Goal: Information Seeking & Learning: Learn about a topic

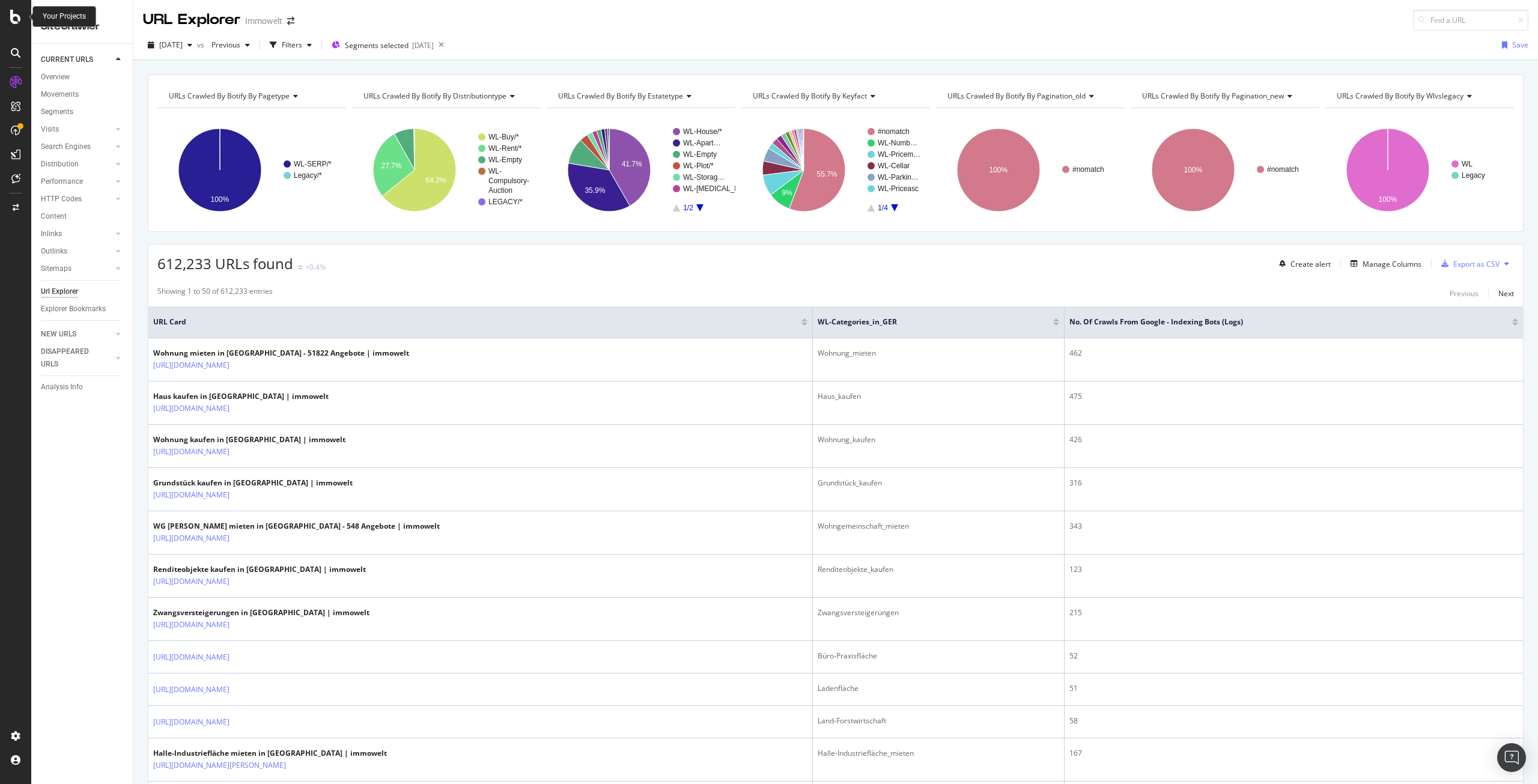
click at [12, 16] on icon at bounding box center [16, 17] width 11 height 15
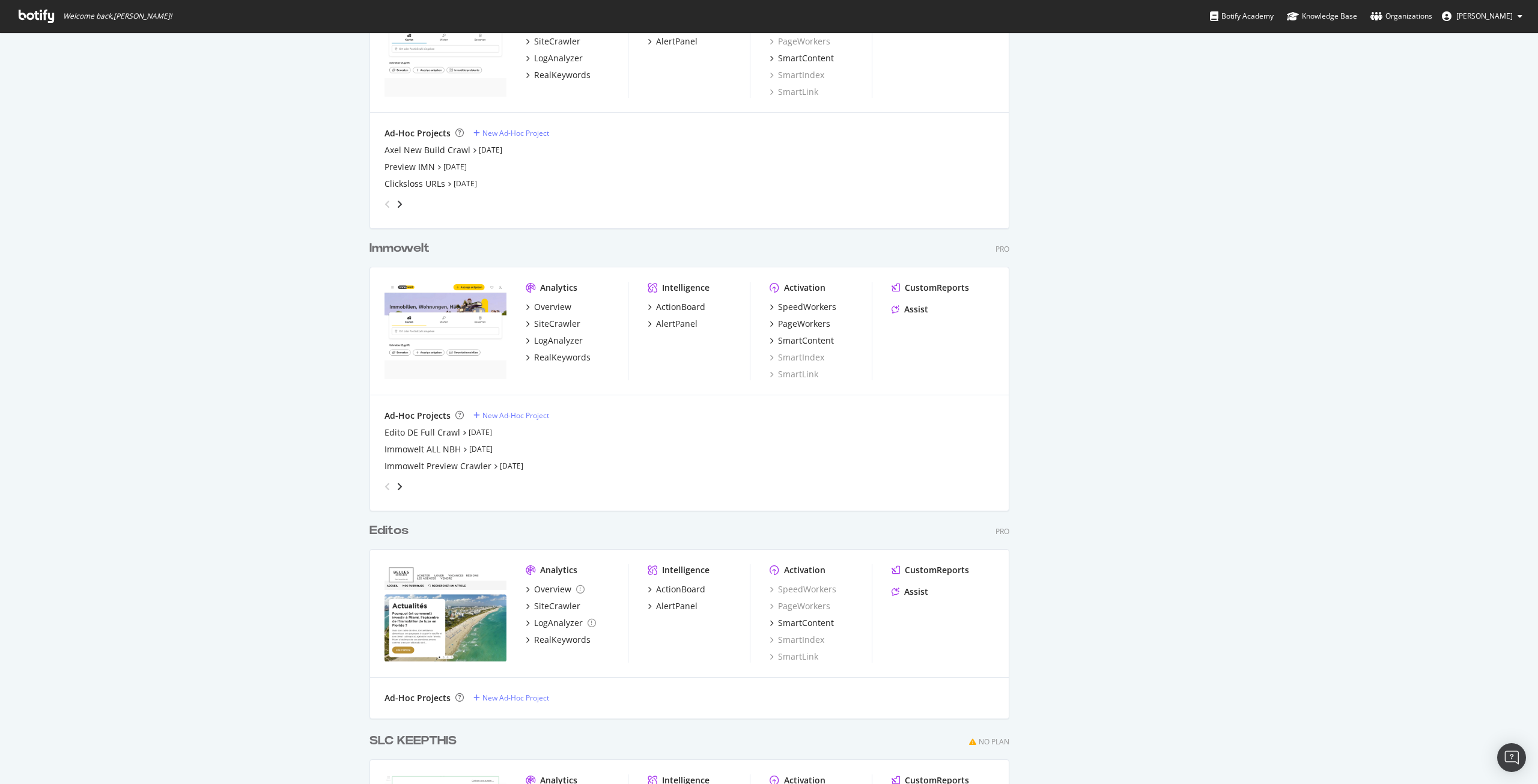
scroll to position [2532, 0]
click at [386, 245] on div "Immowelt" at bounding box center [399, 248] width 60 height 18
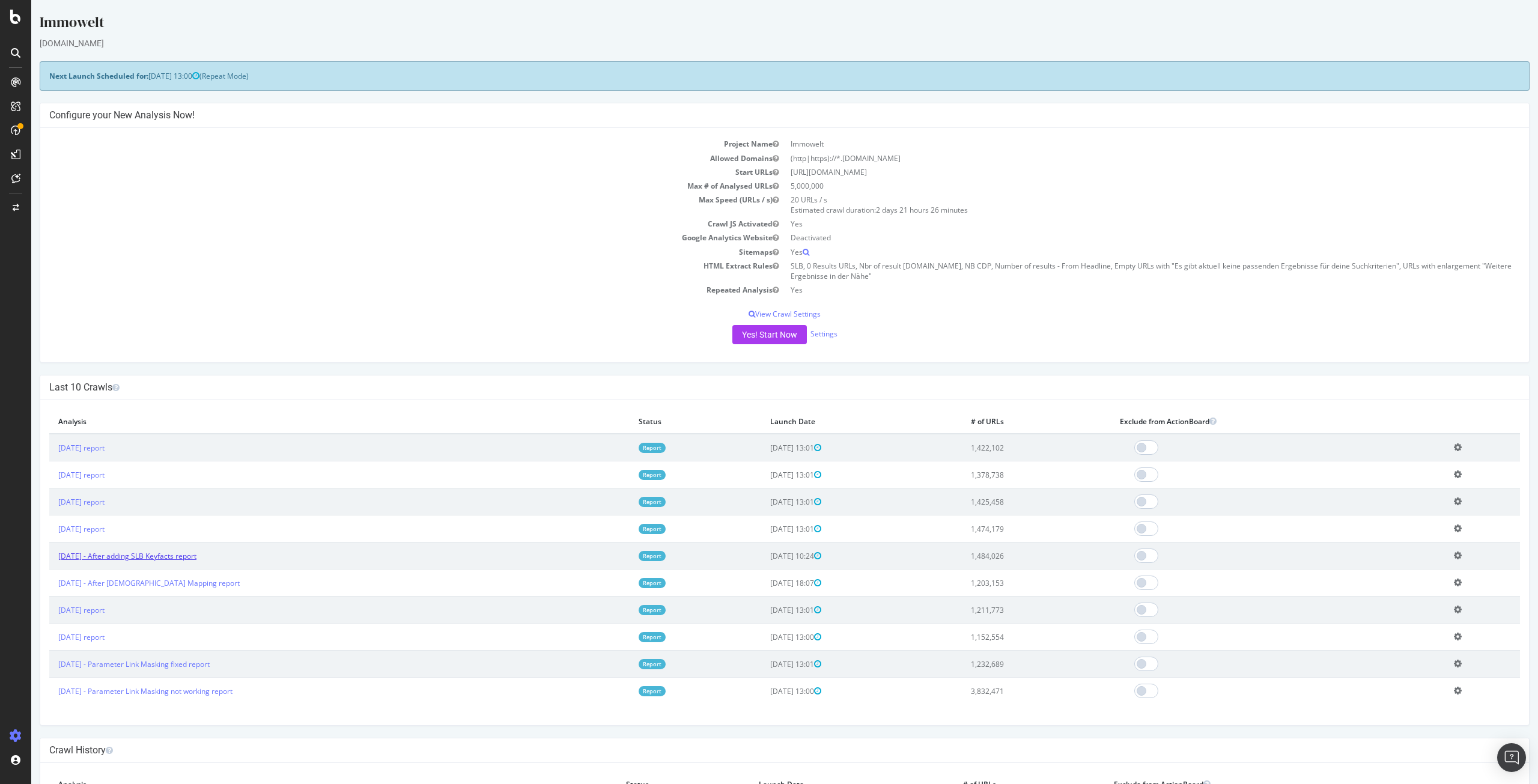
click at [157, 554] on link "[DATE] - After adding SLB Keyfacts report" at bounding box center [127, 556] width 138 height 10
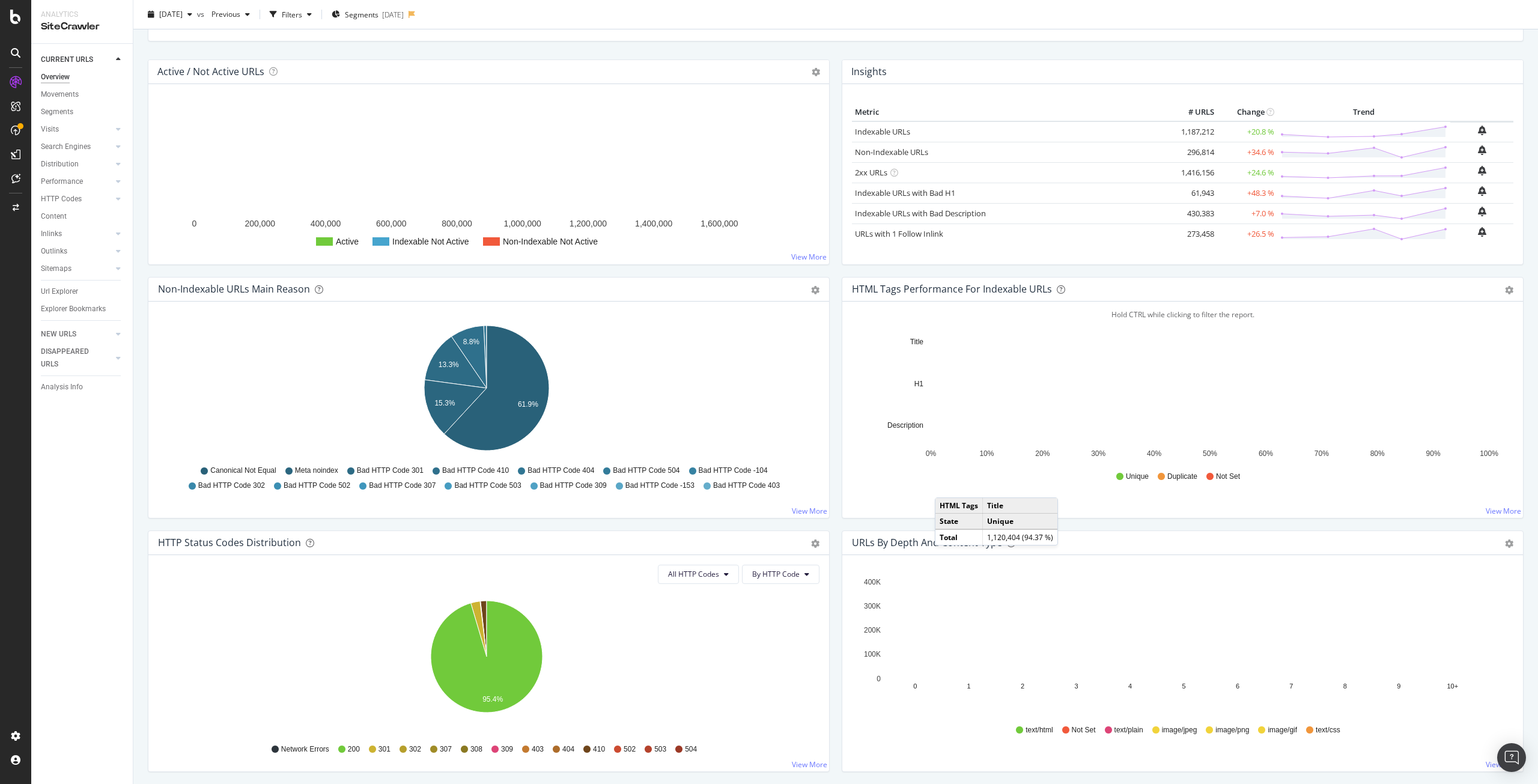
scroll to position [180, 0]
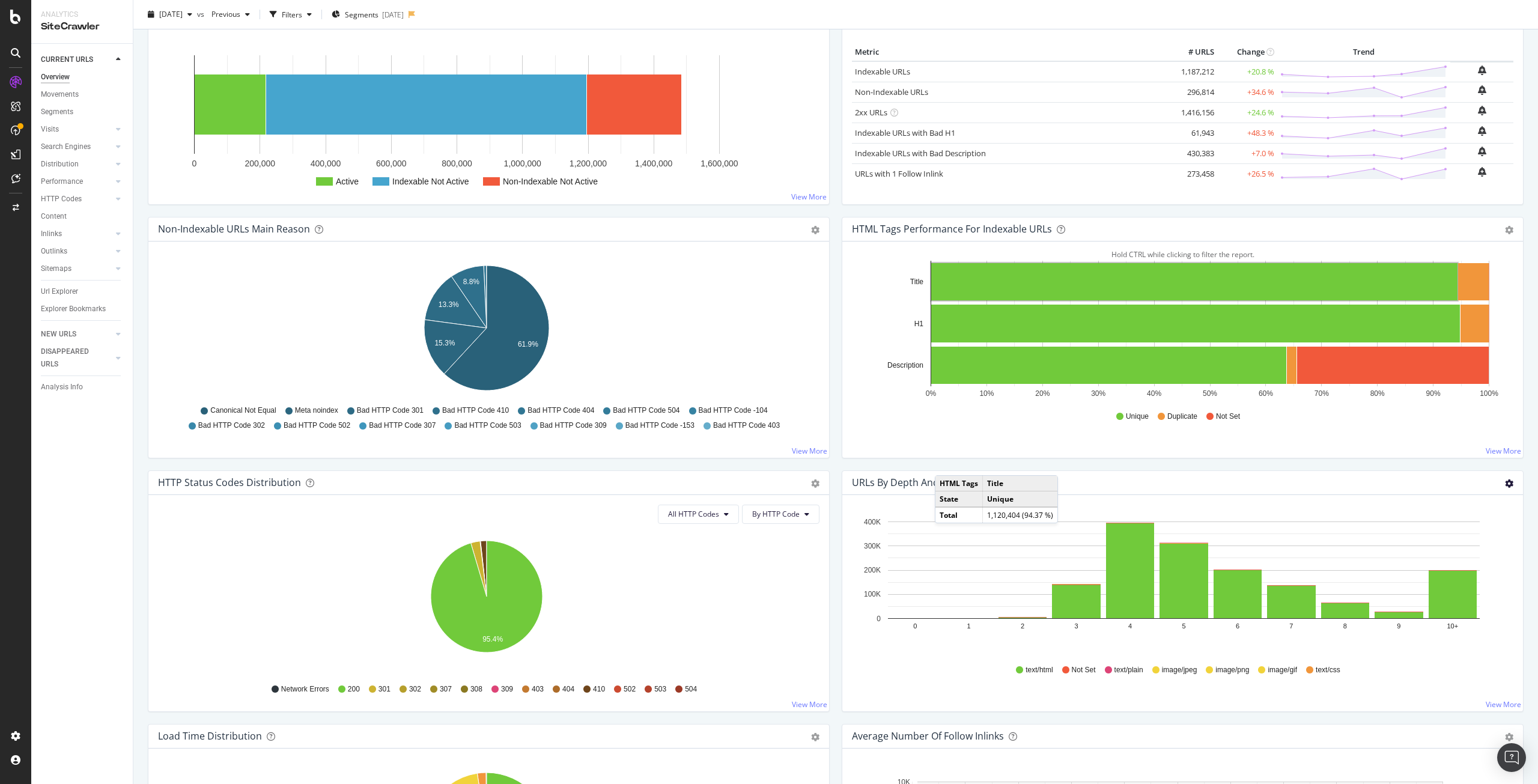
click at [1505, 482] on icon "gear" at bounding box center [1509, 483] width 9 height 9
click at [1208, 702] on div "Hold CTRL while clicking to filter the report. 0 1 2 3 4 5 6 7 8 9 10+ 0 100K 2…" at bounding box center [1183, 603] width 681 height 216
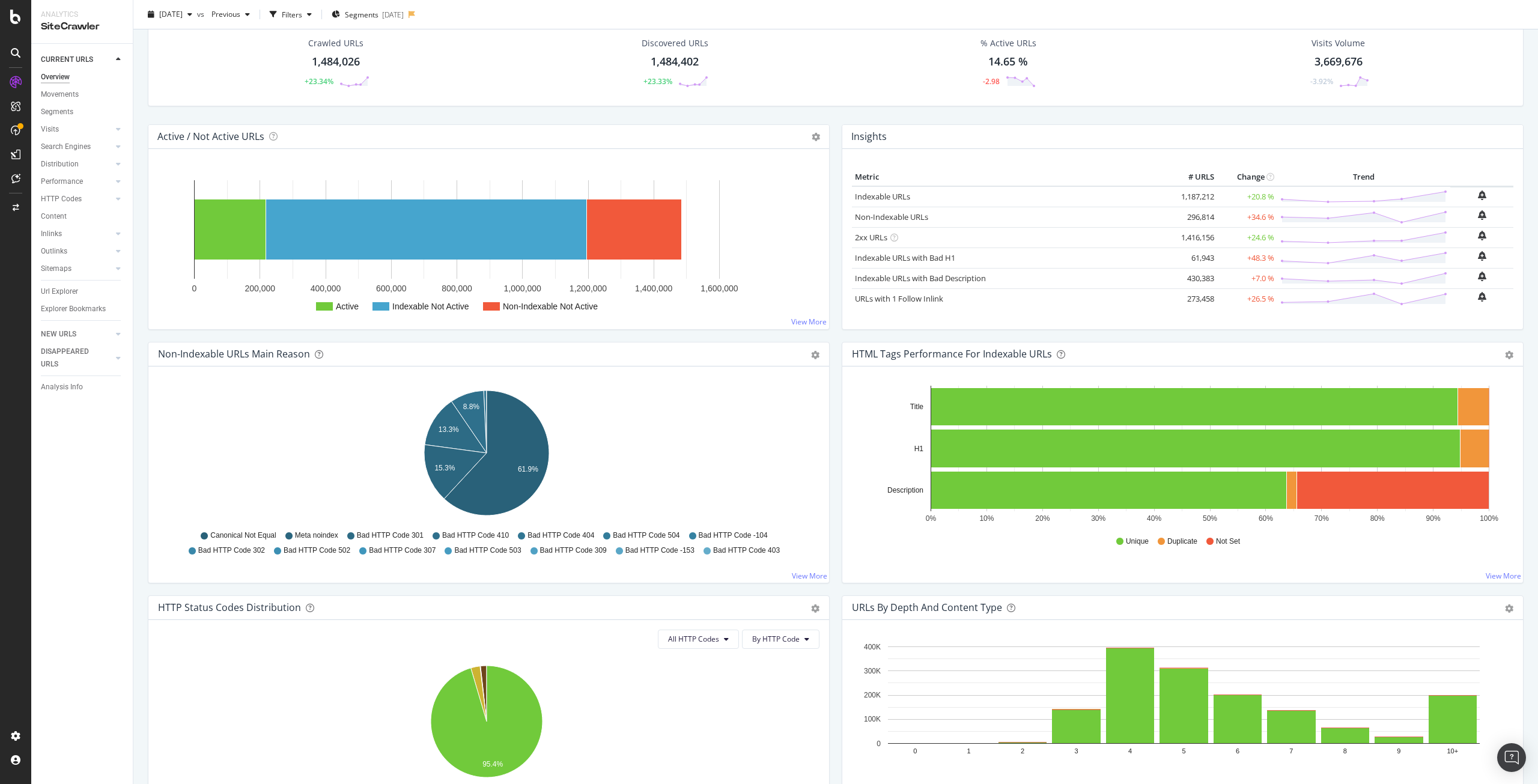
scroll to position [0, 0]
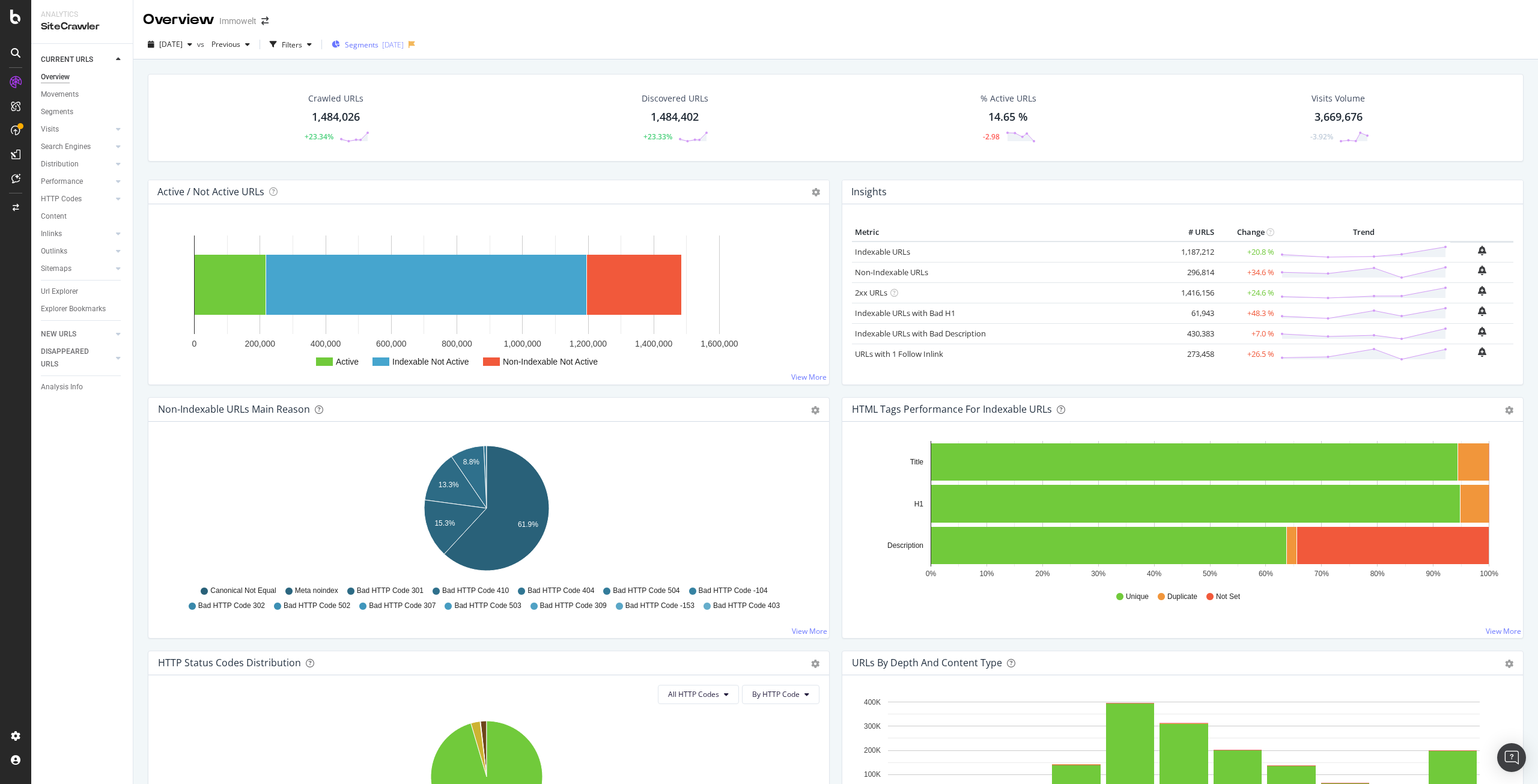
click at [404, 46] on div "[DATE]" at bounding box center [393, 44] width 22 height 10
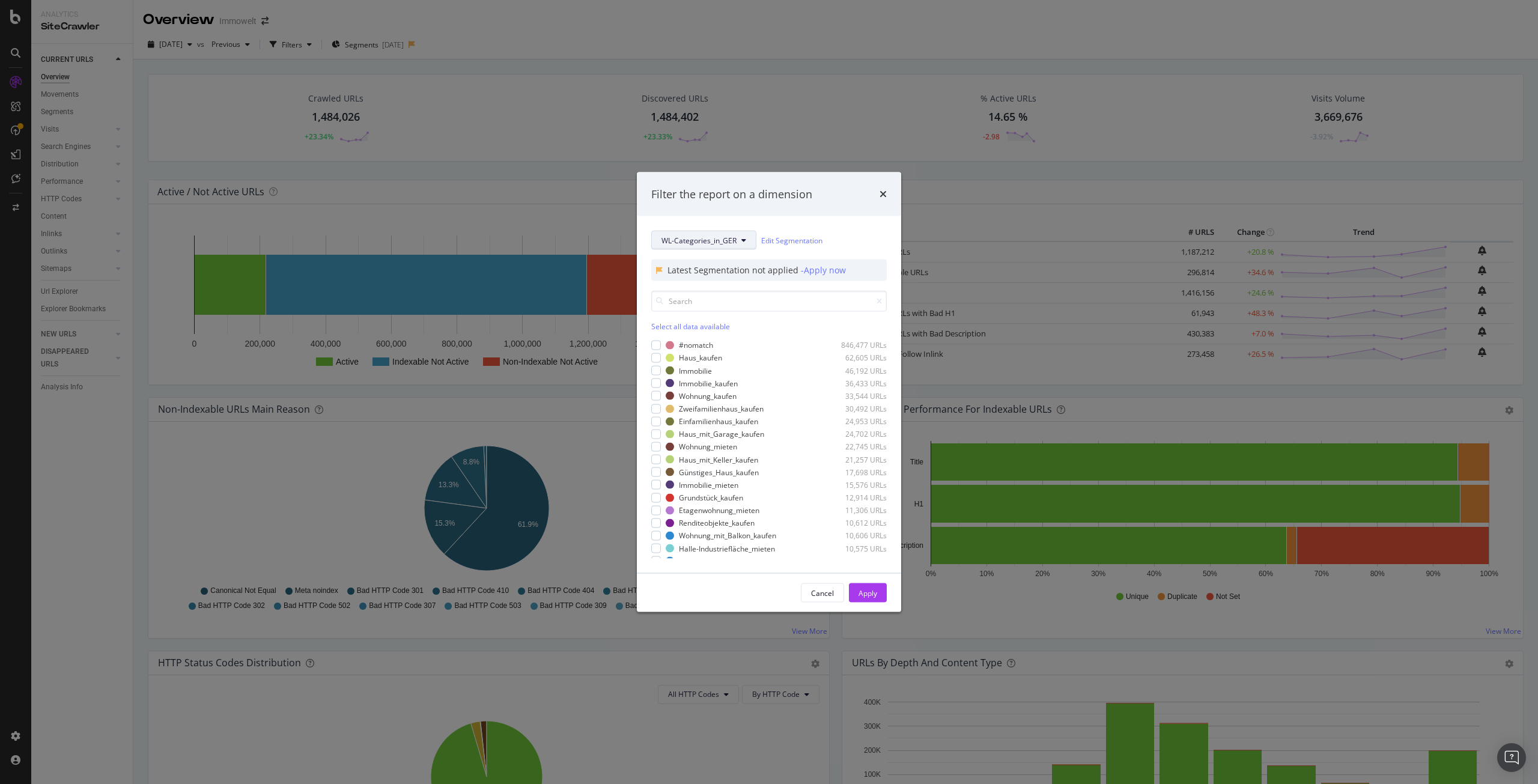
click at [731, 235] on span "WL-Categories_in_GER" at bounding box center [699, 240] width 75 height 10
click at [713, 277] on span "Pagetype" at bounding box center [700, 279] width 78 height 11
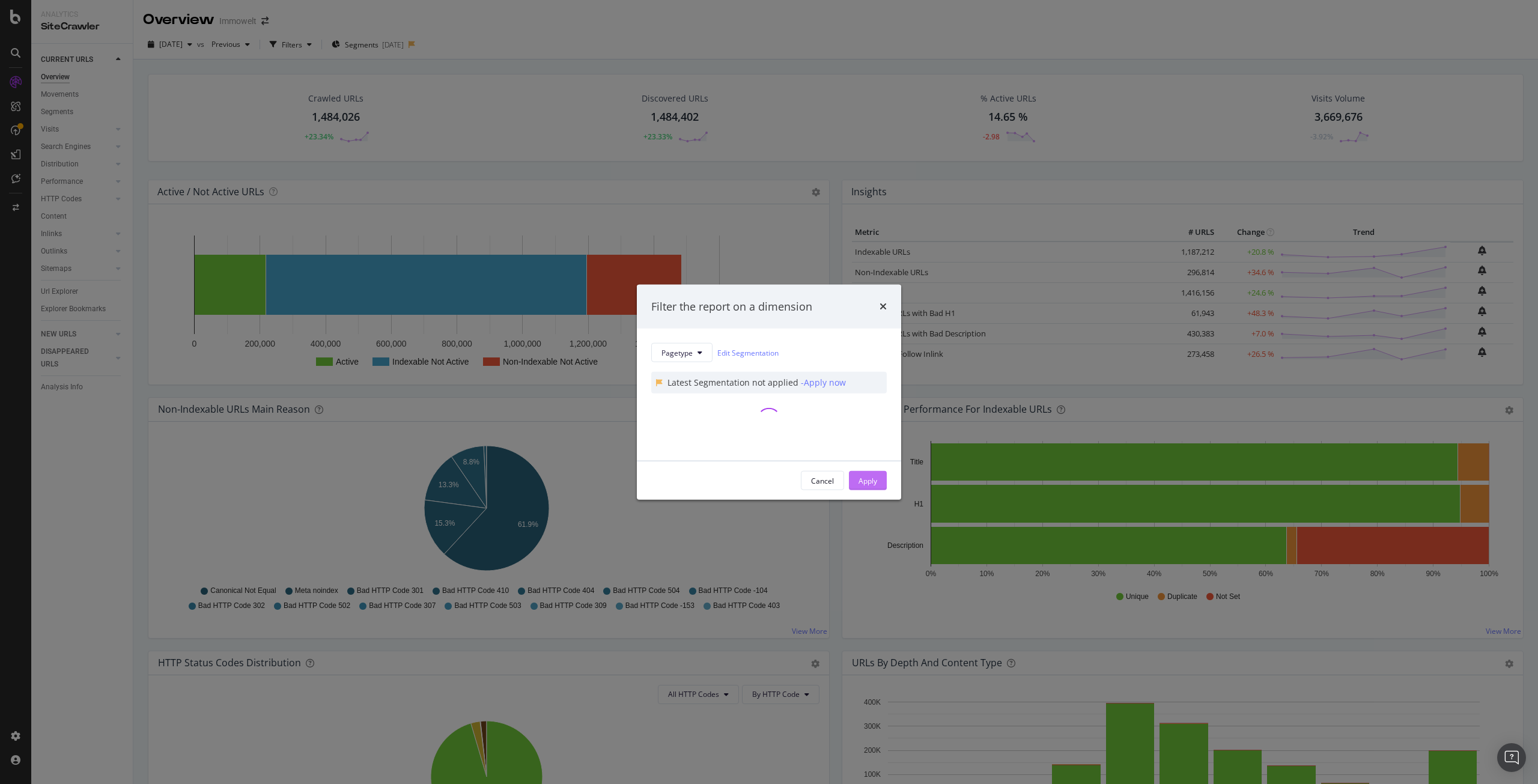
click at [859, 482] on div "Apply" at bounding box center [867, 480] width 19 height 10
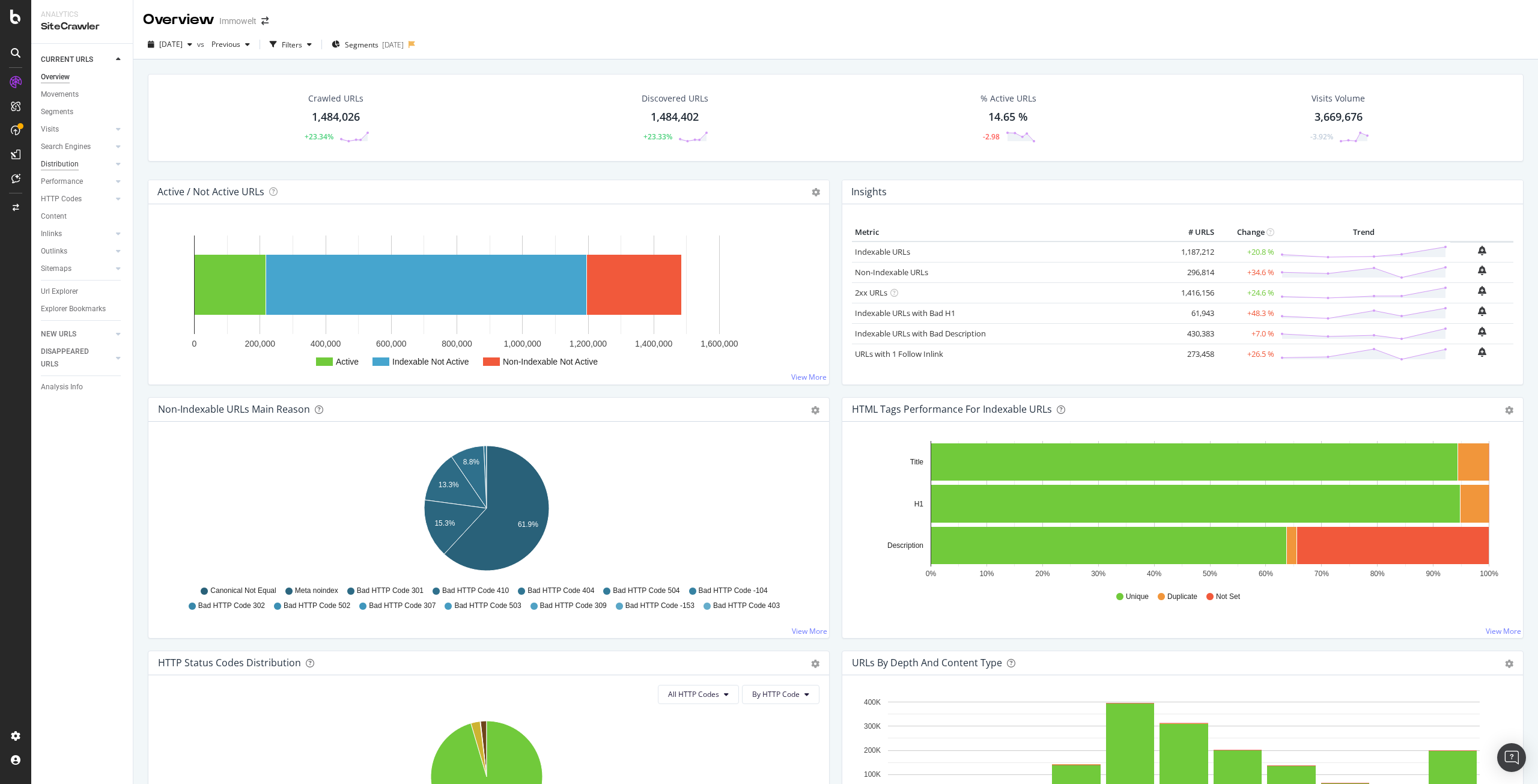
click at [63, 163] on div "Distribution" at bounding box center [60, 164] width 38 height 13
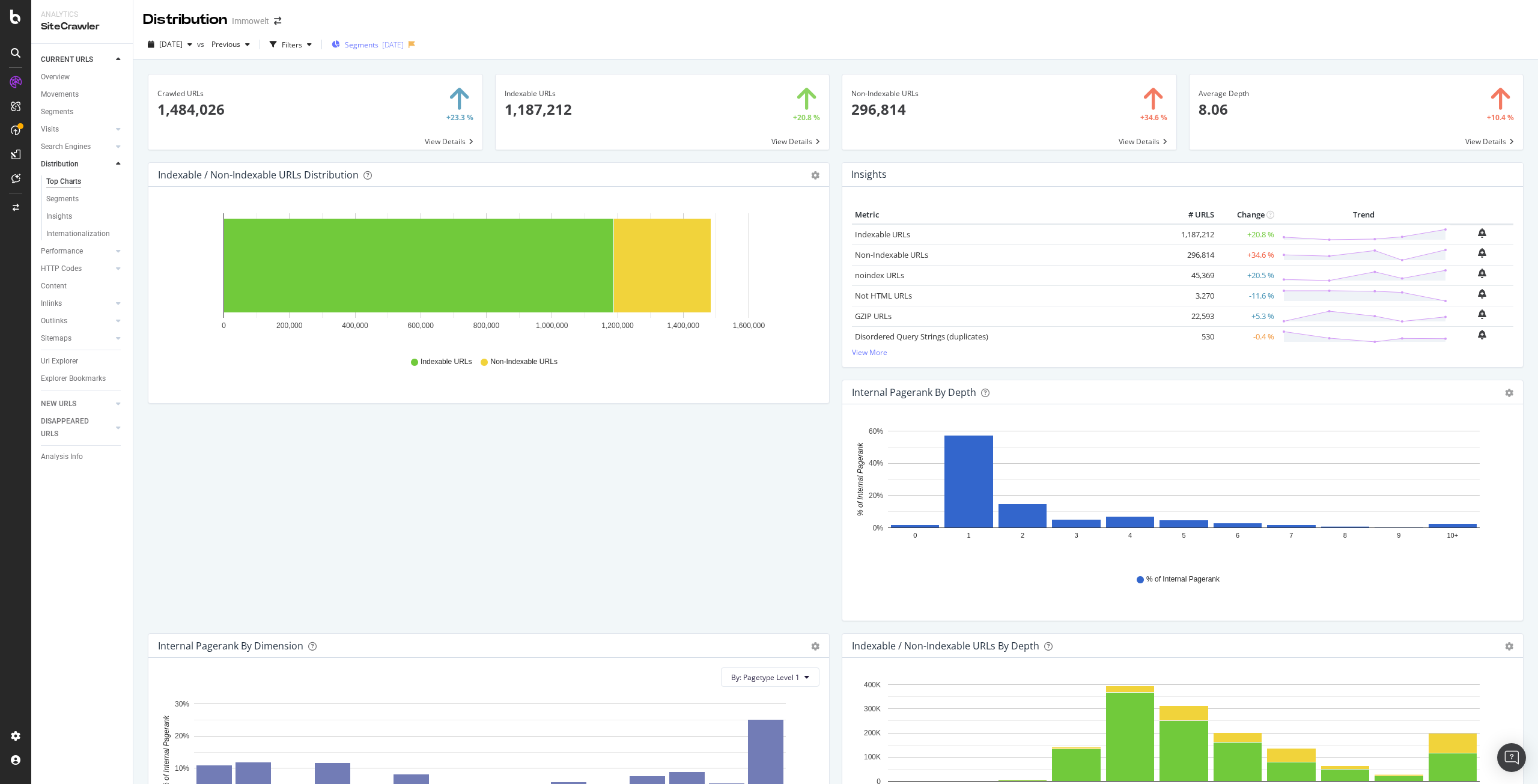
click at [404, 42] on div "[DATE]" at bounding box center [393, 44] width 22 height 10
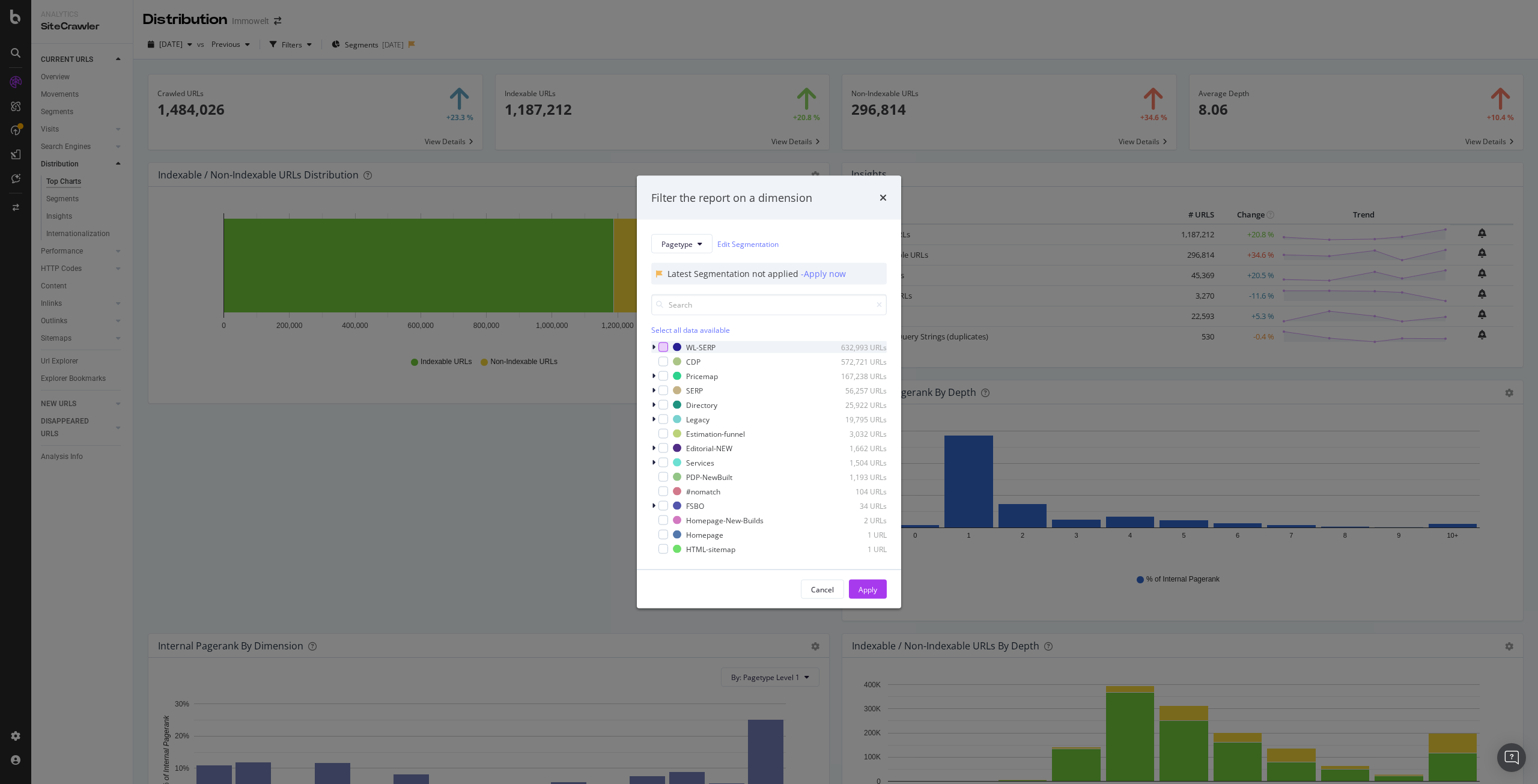
click at [665, 346] on div "modal" at bounding box center [663, 347] width 10 height 10
click at [867, 585] on div "Apply" at bounding box center [867, 588] width 19 height 10
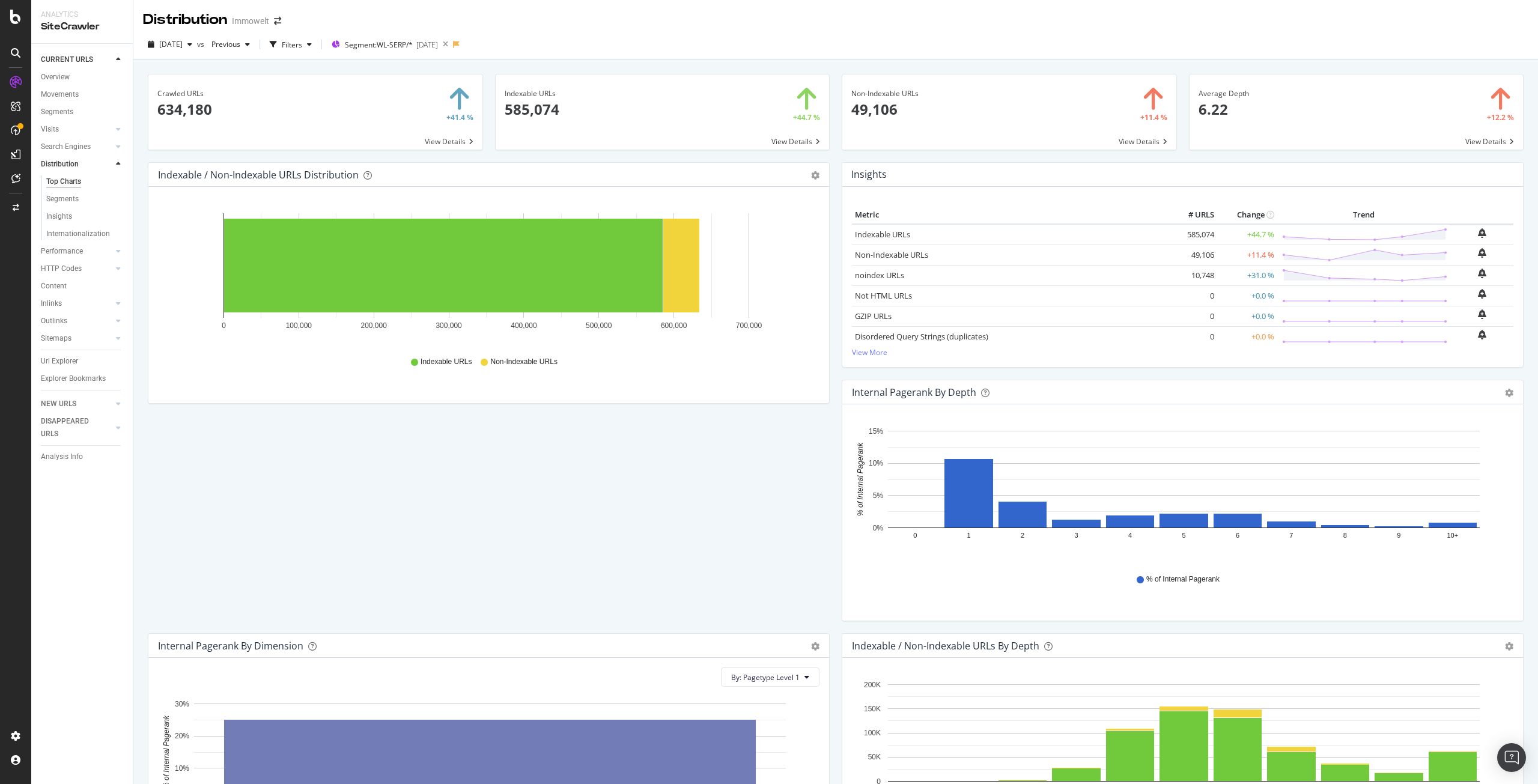
scroll to position [120, 0]
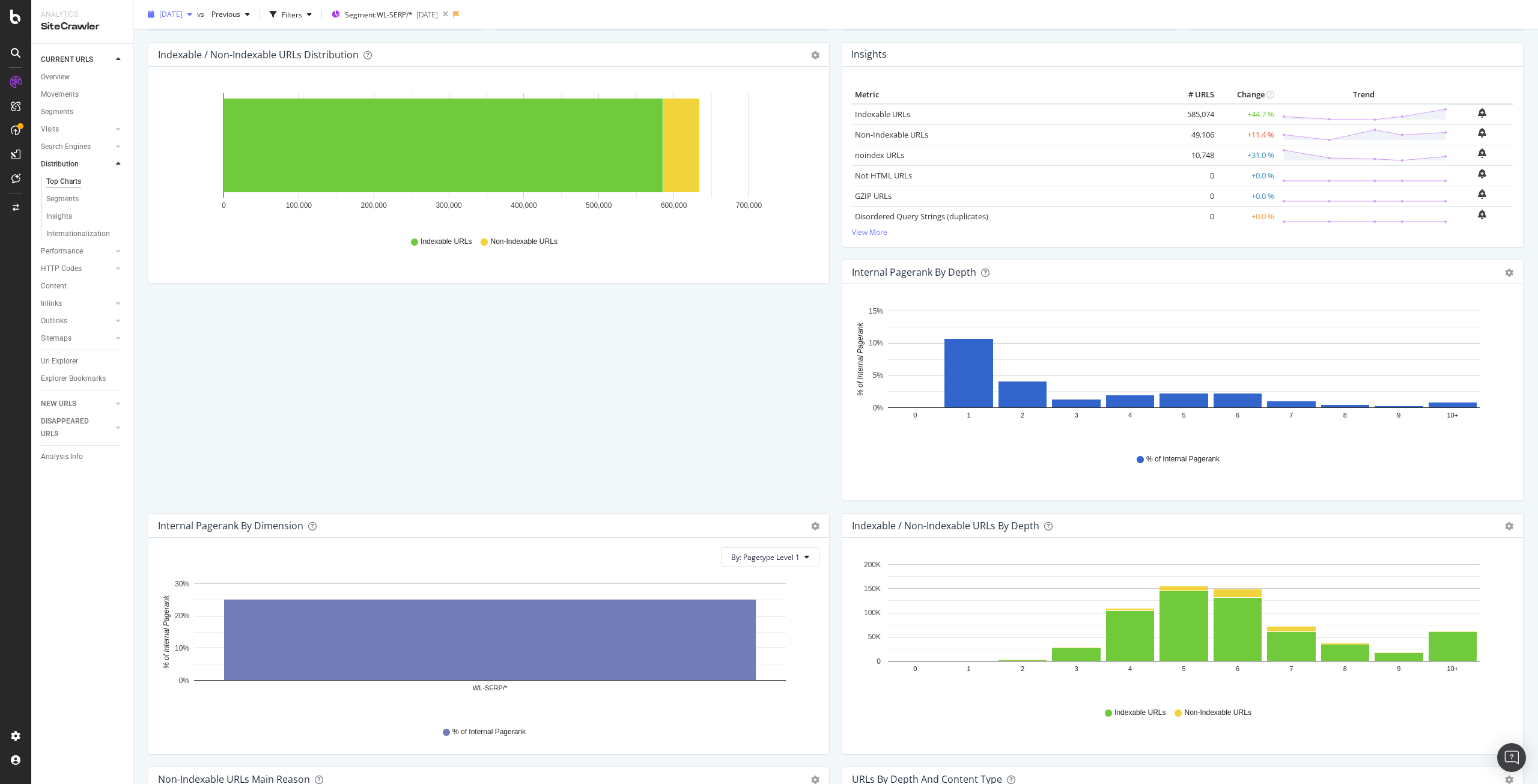
click at [177, 18] on span "[DATE]" at bounding box center [171, 14] width 24 height 10
click at [181, 61] on div "[DATE]" at bounding box center [239, 58] width 159 height 11
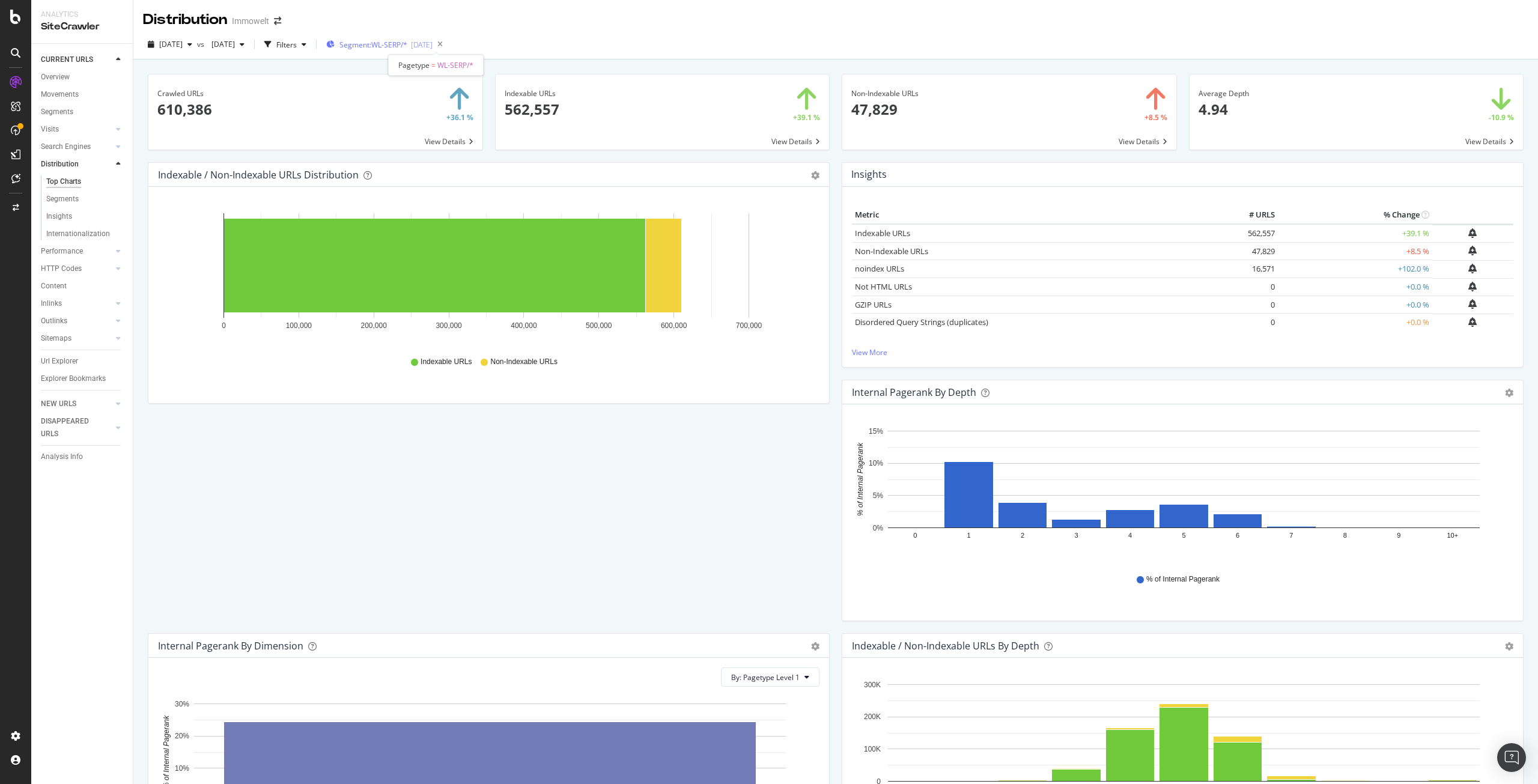
click at [408, 48] on span "Segment: WL-SERP/*" at bounding box center [374, 44] width 68 height 10
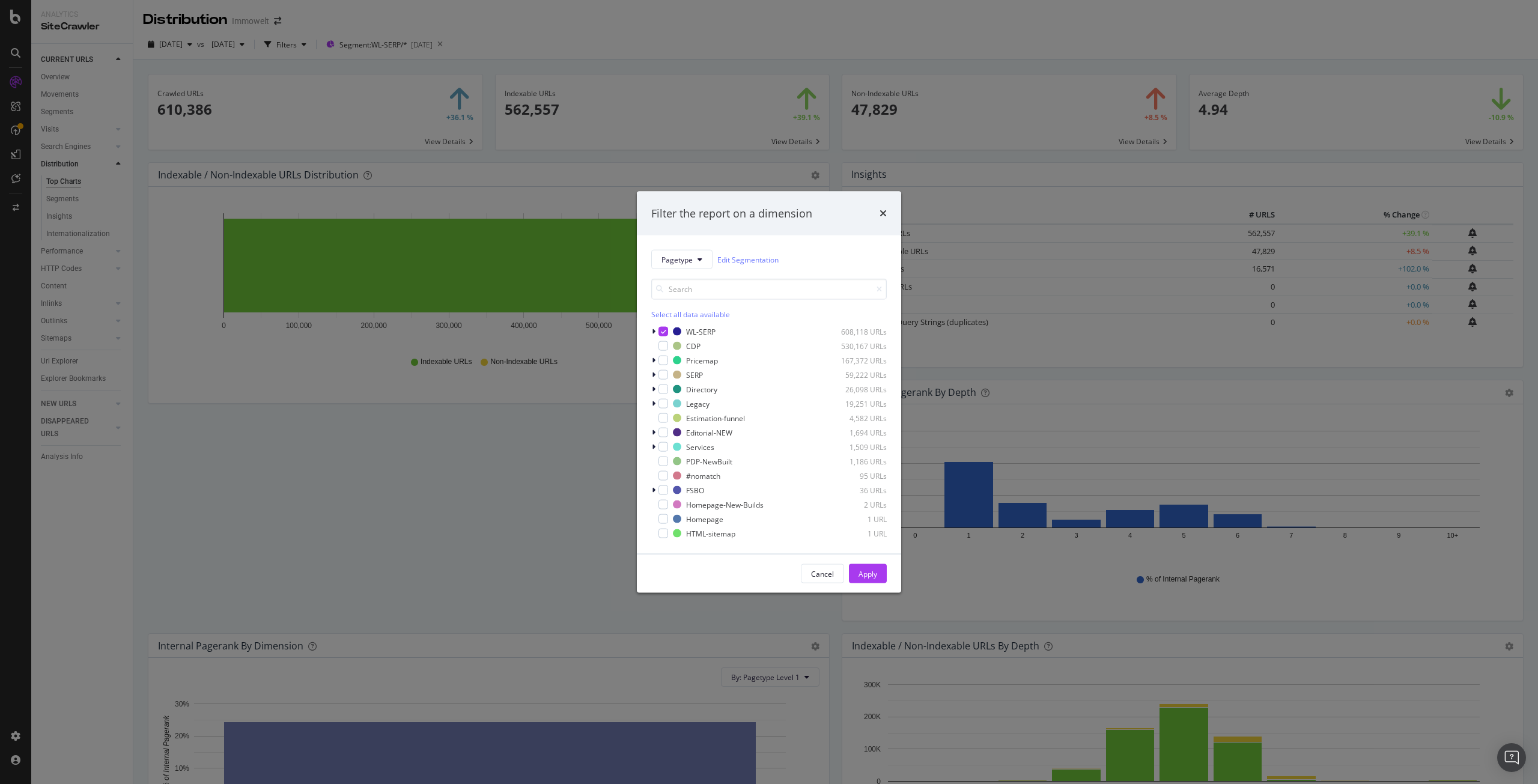
click at [151, 441] on div "Filter the report on a dimension Pagetype Edit Segmentation Select all data ava…" at bounding box center [769, 392] width 1538 height 784
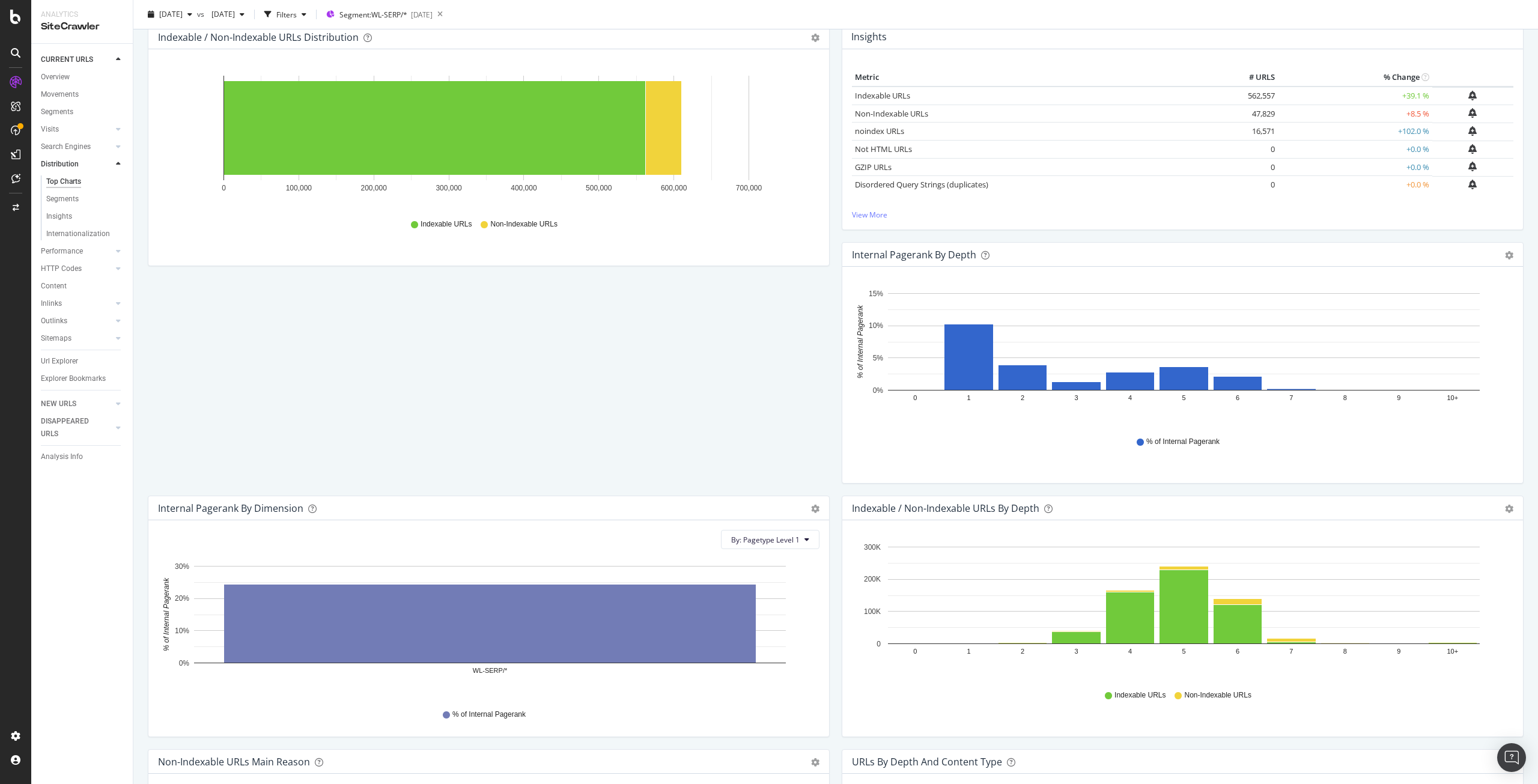
scroll to position [180, 0]
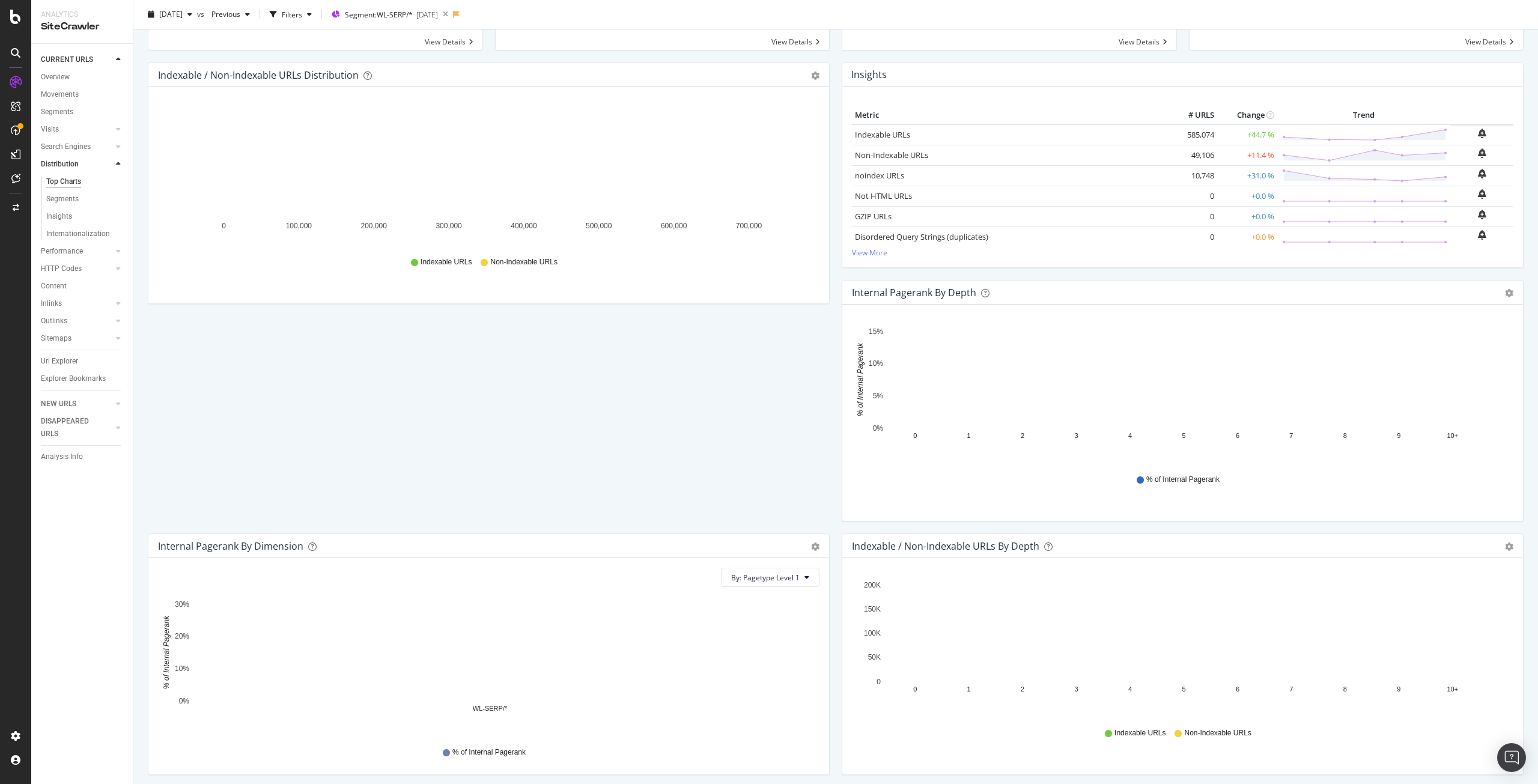
scroll to position [120, 0]
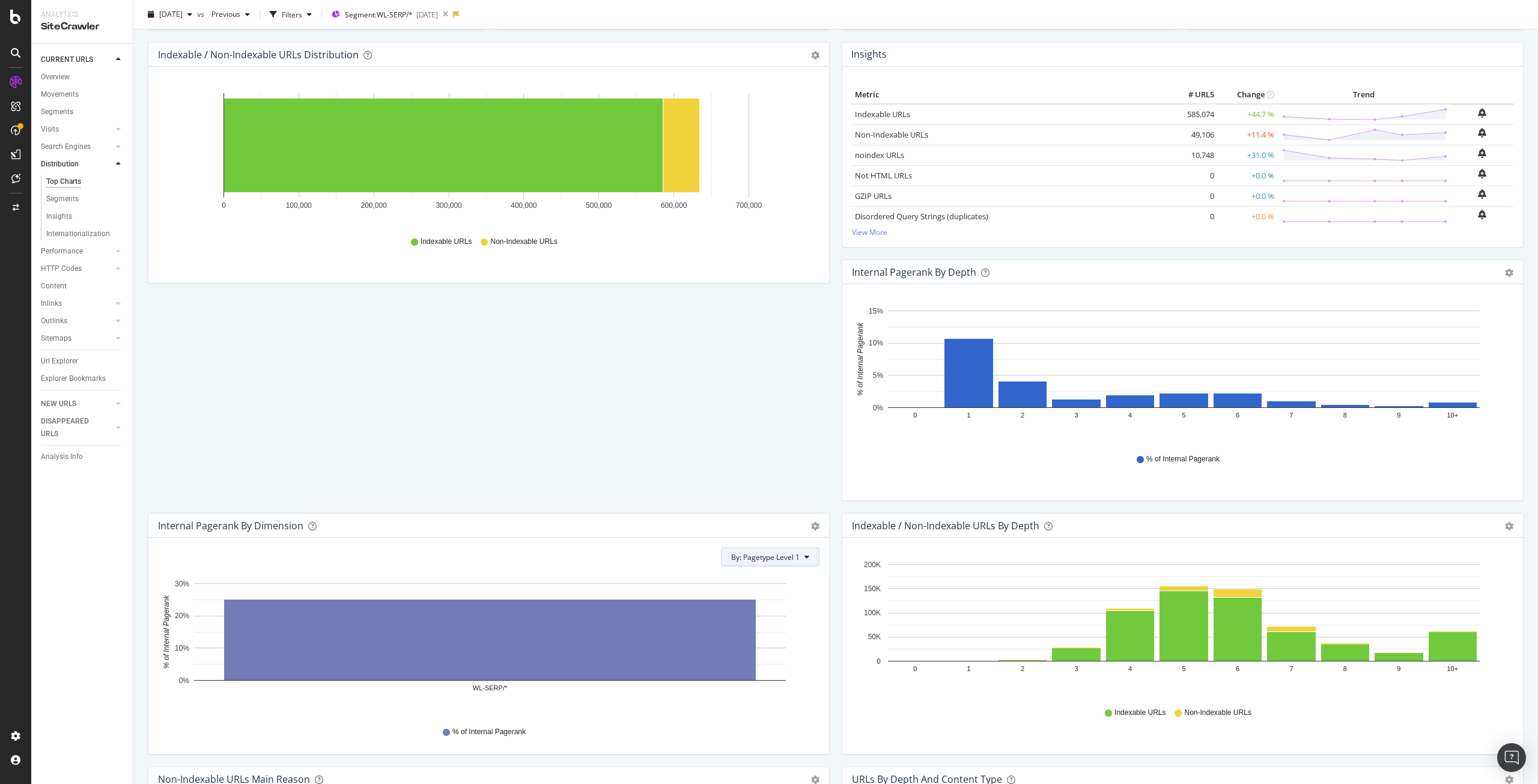
click at [762, 564] on button "By: Pagetype Level 1" at bounding box center [770, 557] width 98 height 19
click at [142, 550] on div "Internal Pagerank By Dimension Bar (by Value) Bar (by Percentage) Table Export …" at bounding box center [488, 639] width 694 height 253
click at [55, 212] on div "Insights" at bounding box center [59, 216] width 26 height 13
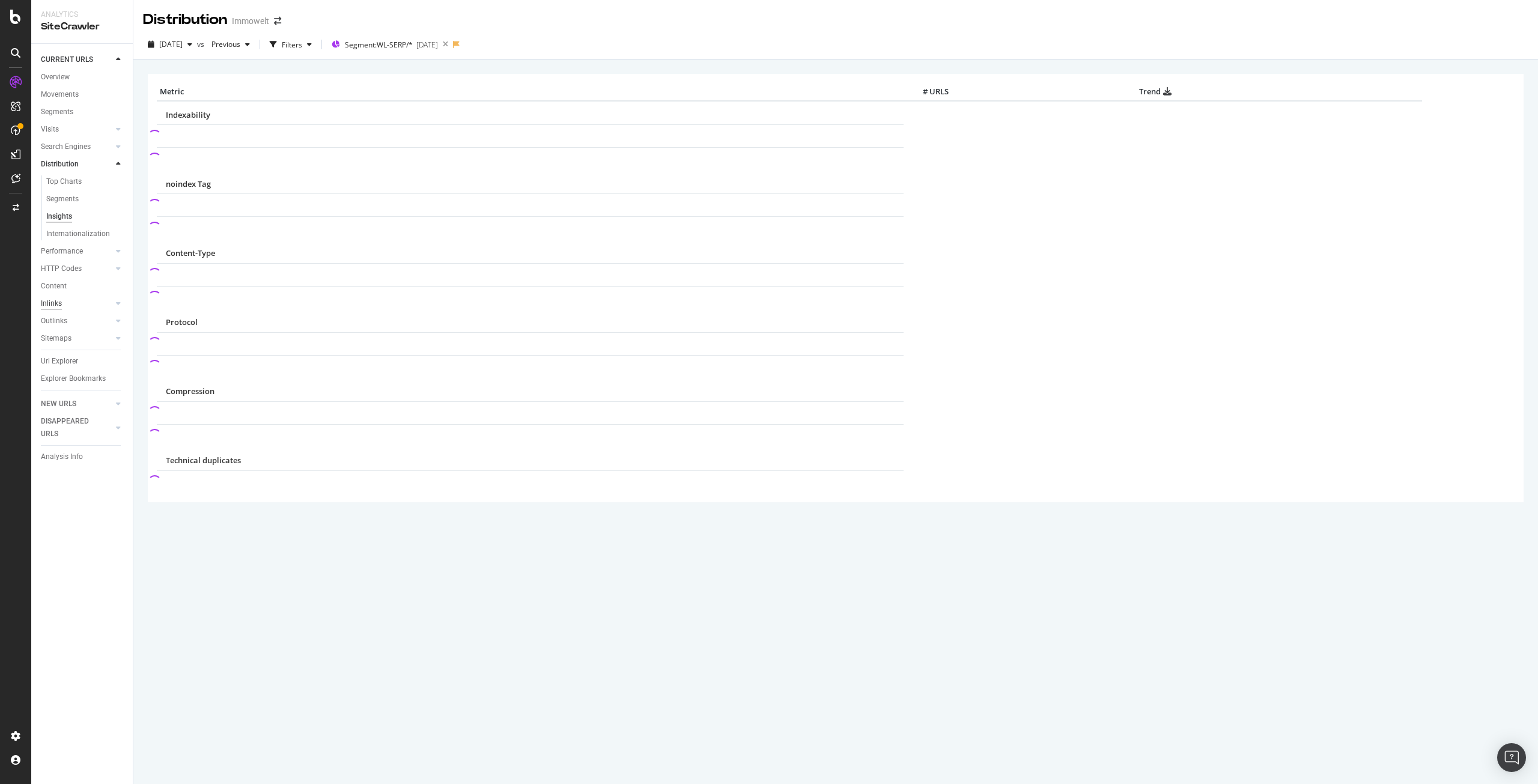
click at [58, 302] on div "Inlinks" at bounding box center [51, 304] width 21 height 13
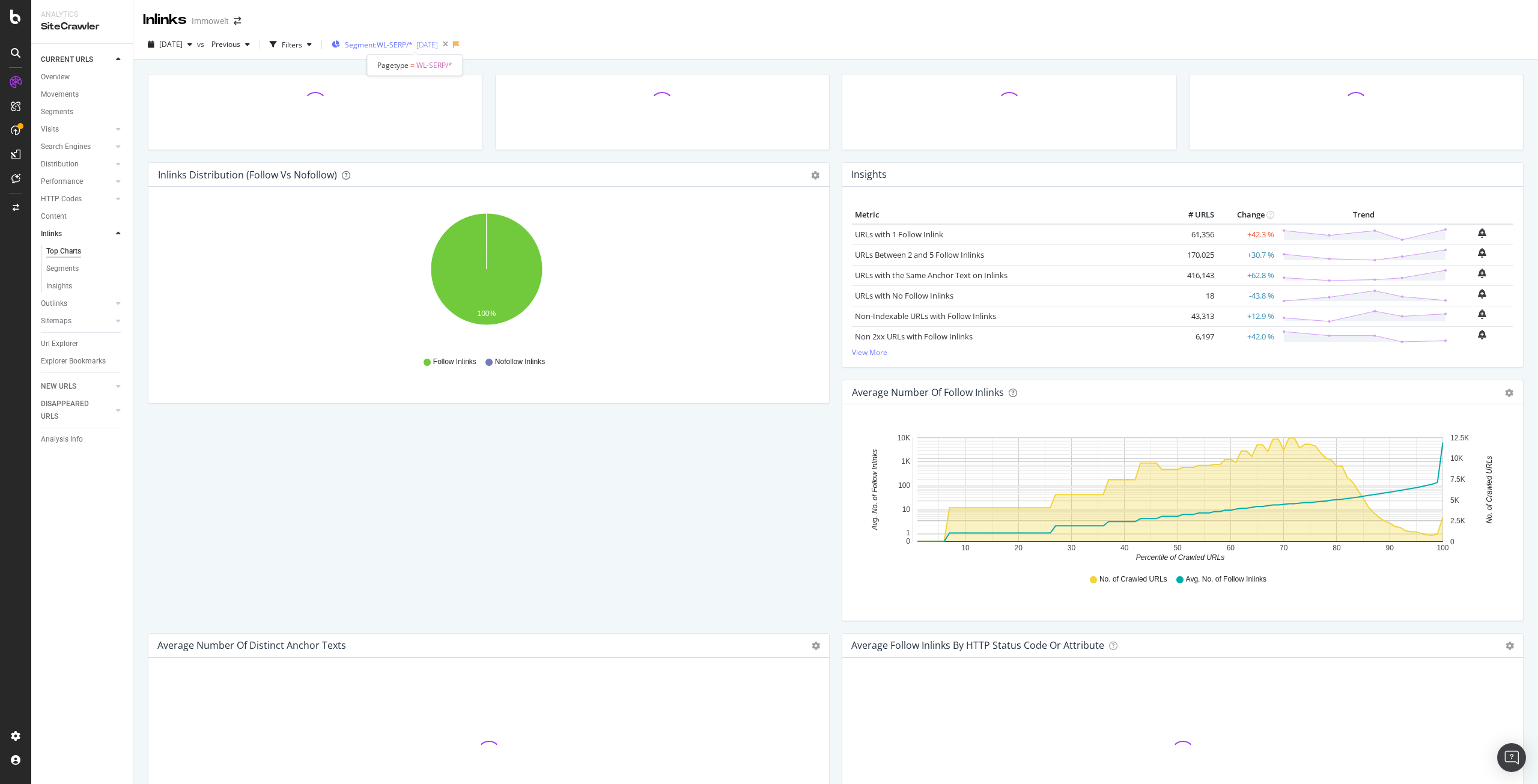
click at [412, 44] on span "Segment: WL-SERP/*" at bounding box center [379, 44] width 68 height 10
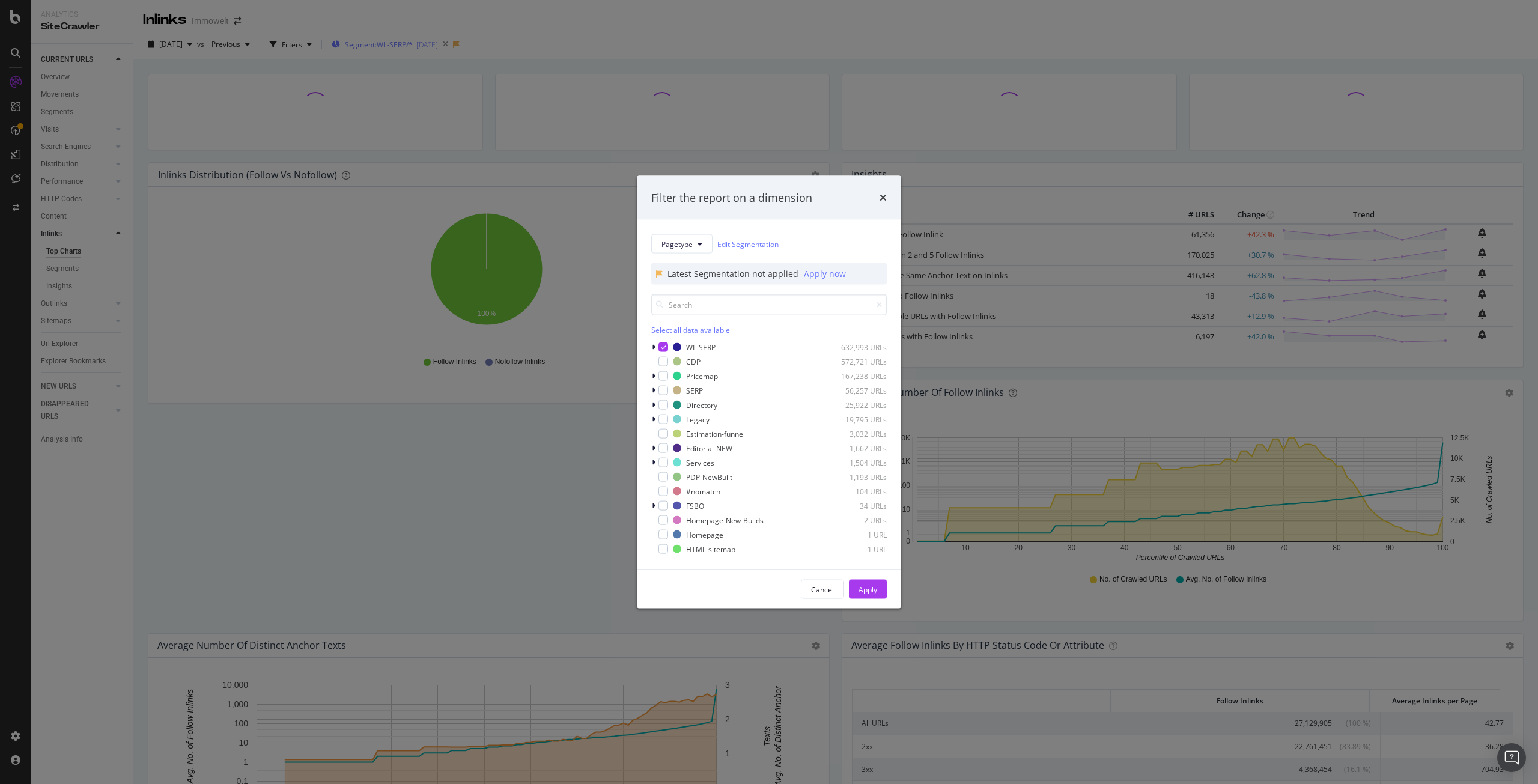
click at [431, 44] on div "Filter the report on a dimension Pagetype Edit Segmentation Latest Segmentation…" at bounding box center [769, 392] width 1538 height 784
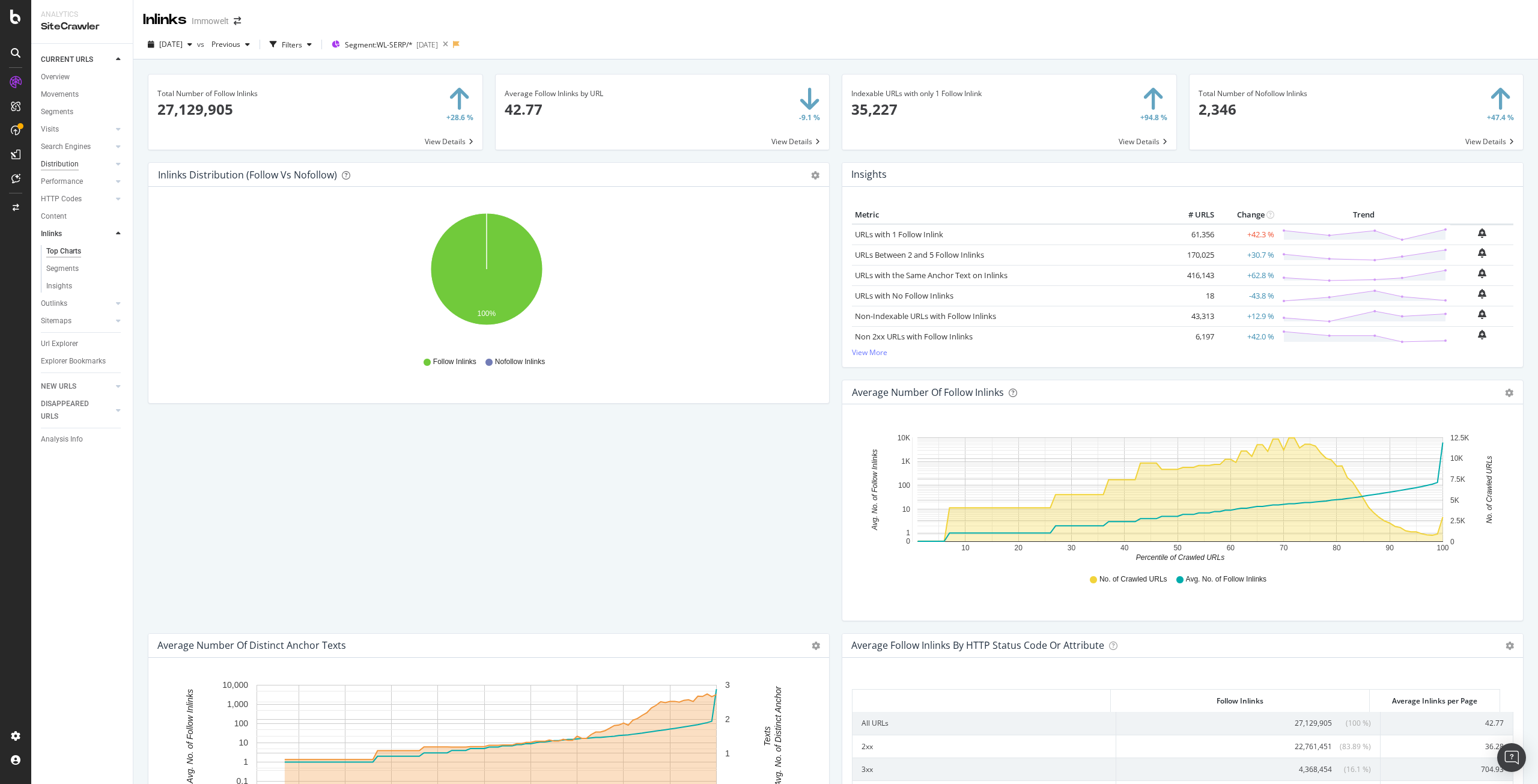
click at [56, 166] on div "Distribution" at bounding box center [60, 164] width 38 height 13
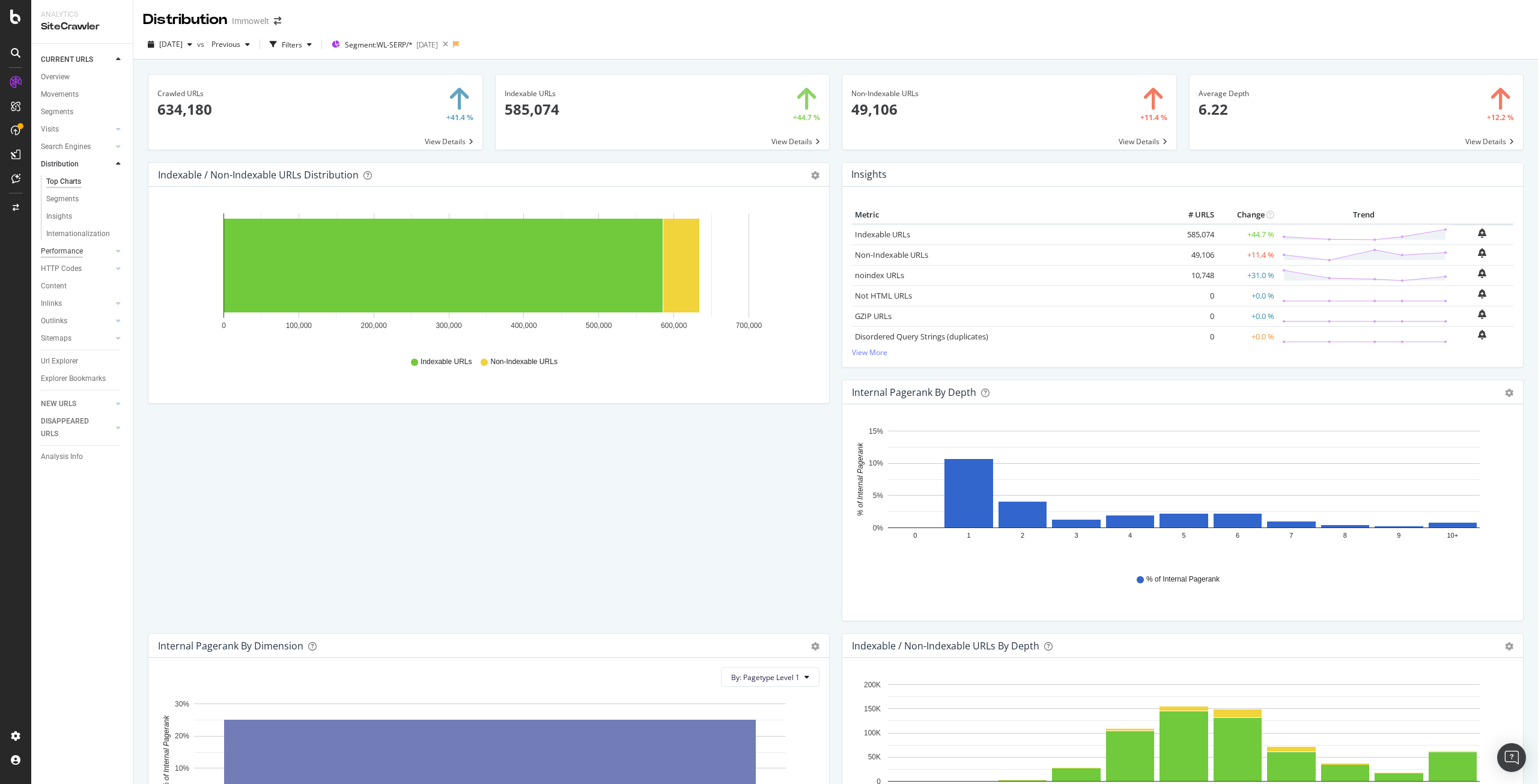
click at [61, 253] on div "Performance" at bounding box center [61, 251] width 42 height 13
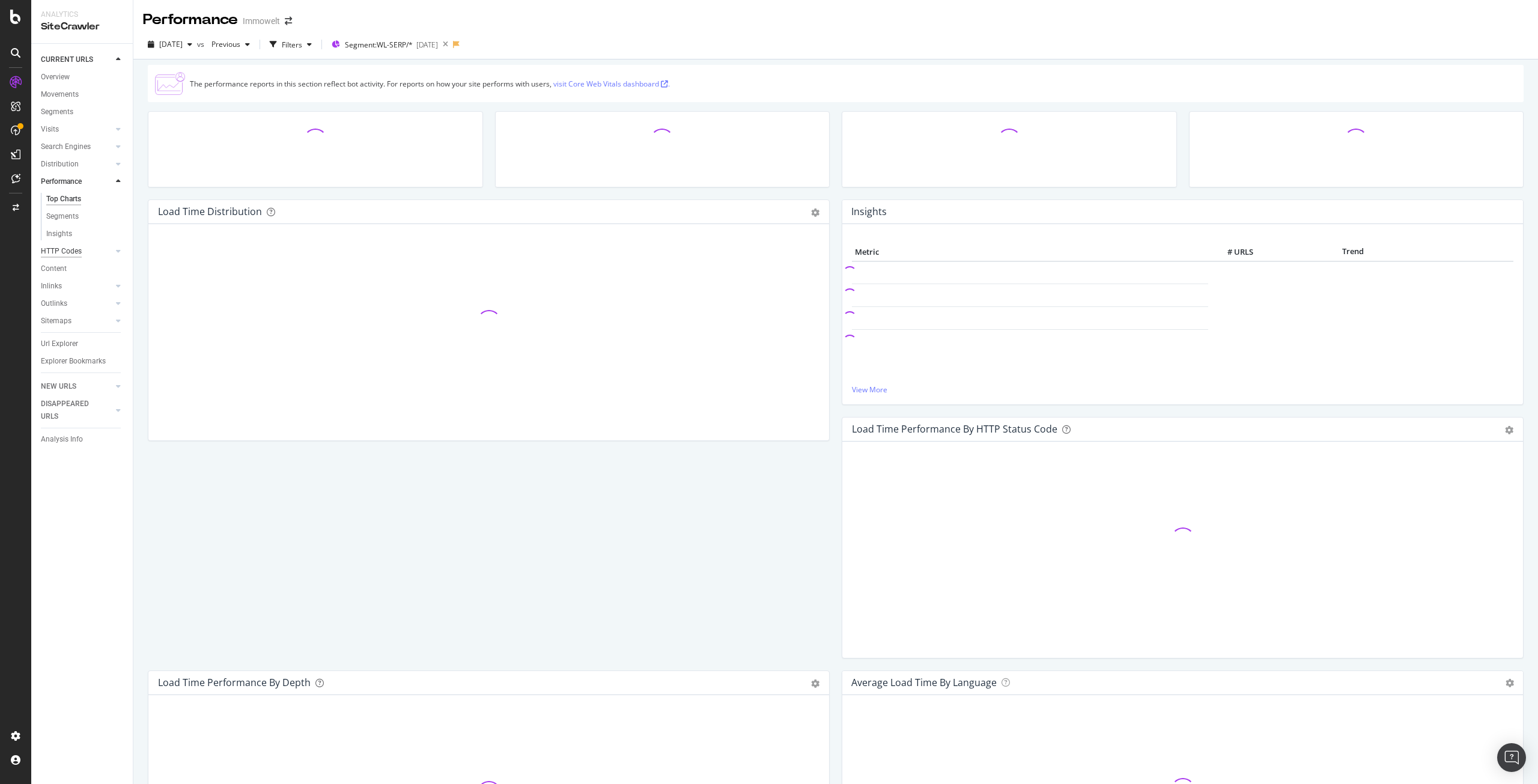
click at [58, 253] on div "HTTP Codes" at bounding box center [61, 251] width 41 height 13
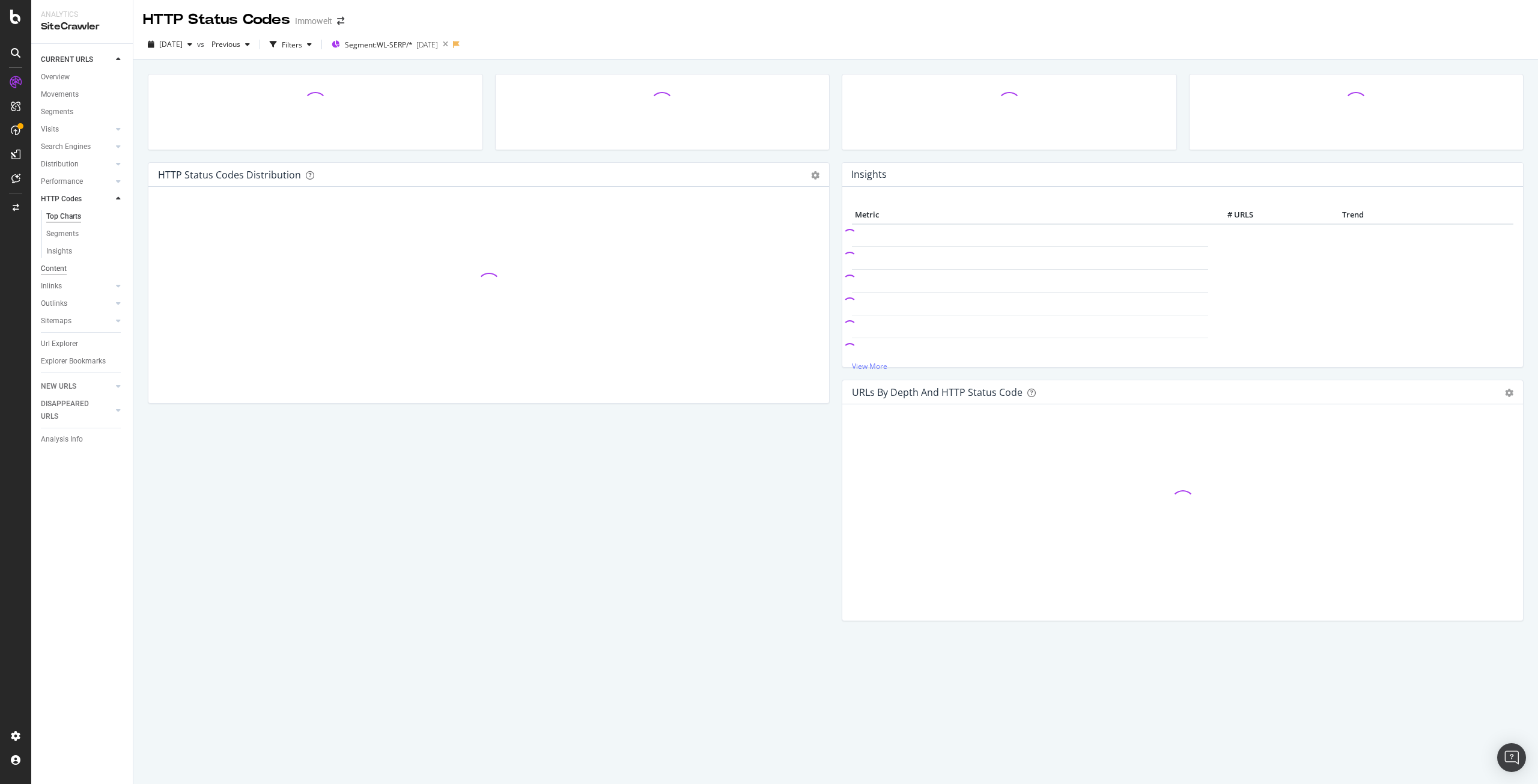
click at [54, 267] on div "Content" at bounding box center [53, 268] width 26 height 13
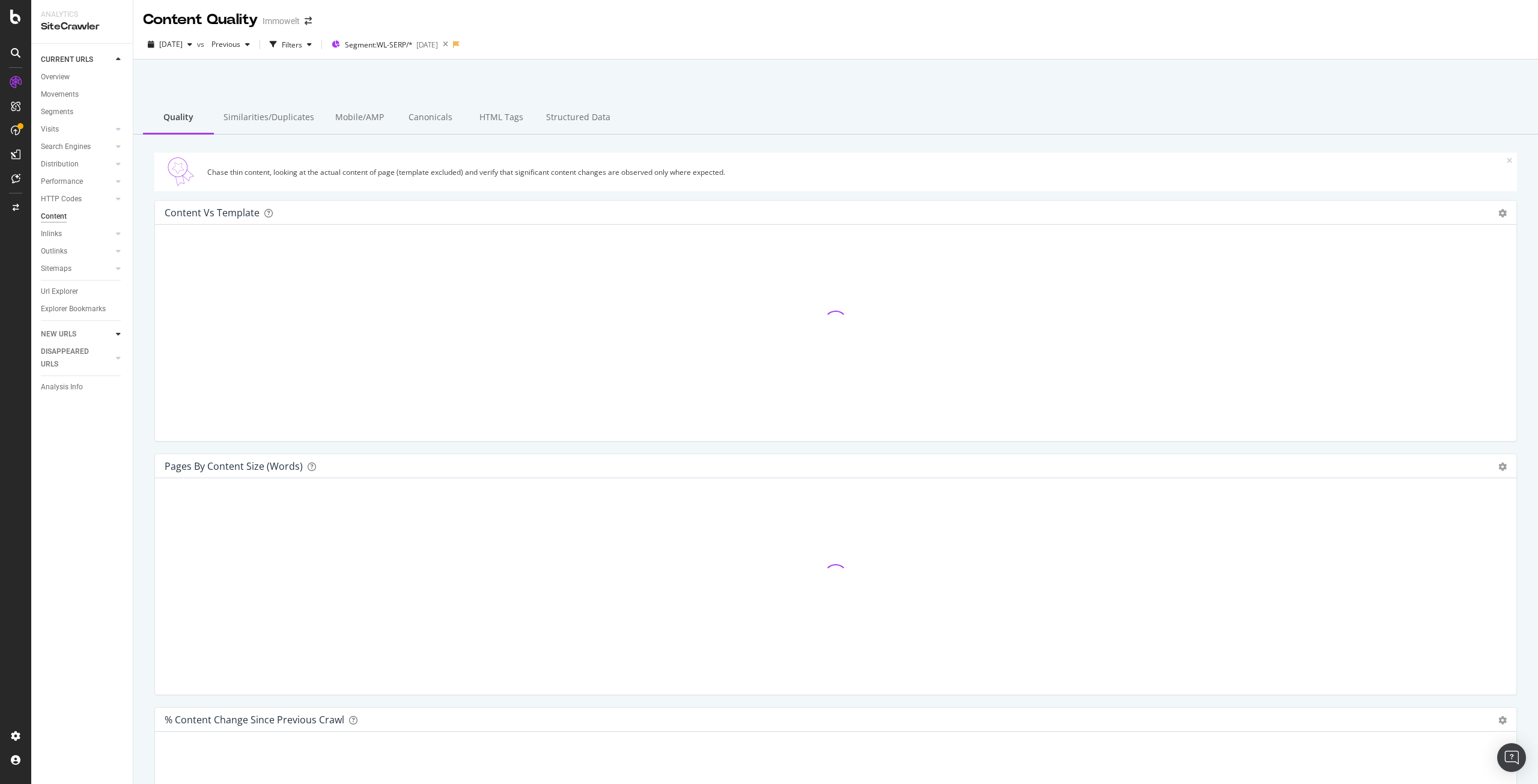
click at [117, 332] on icon at bounding box center [118, 334] width 5 height 7
click at [116, 342] on icon at bounding box center [118, 341] width 5 height 7
click at [16, 77] on icon at bounding box center [16, 83] width 12 height 12
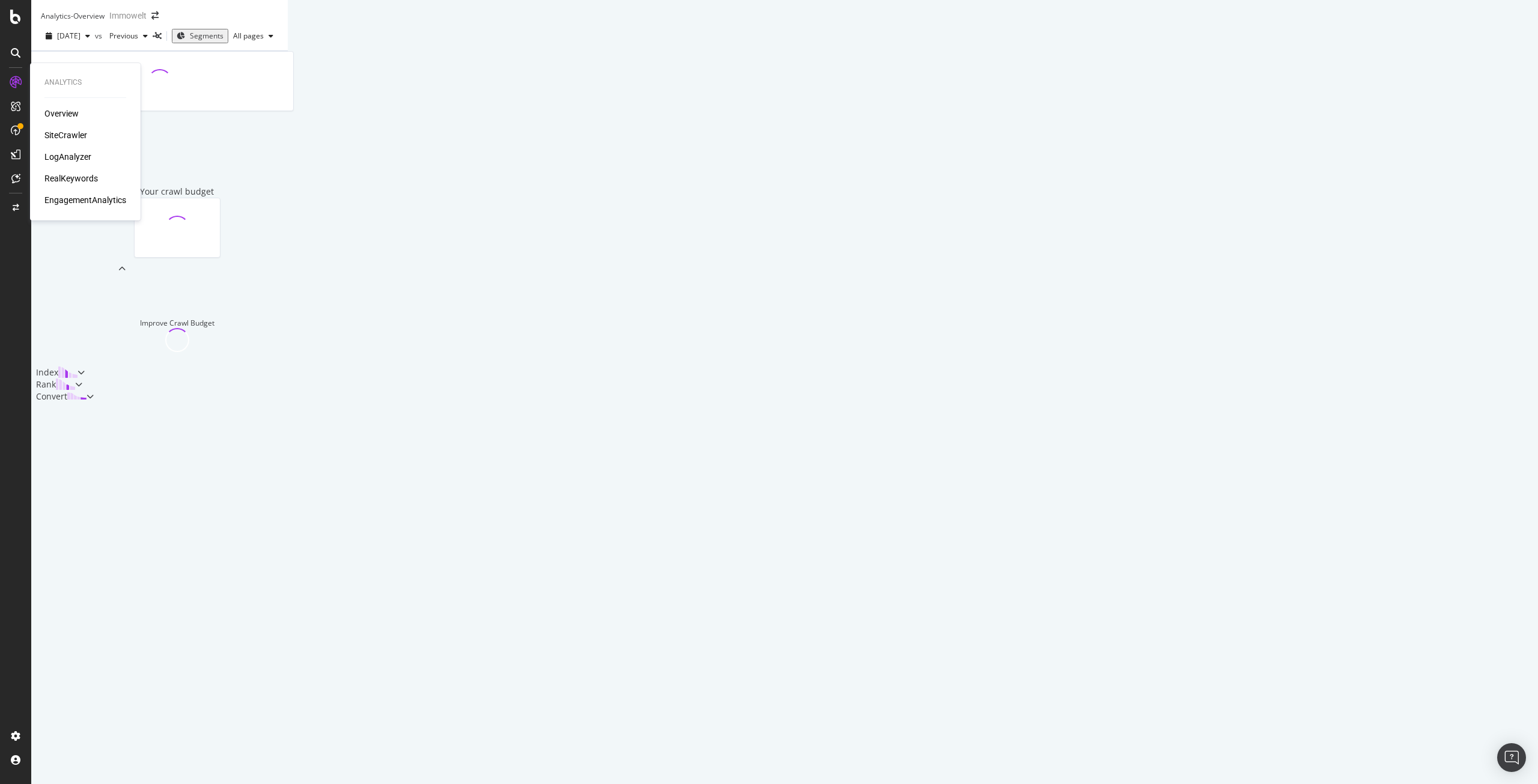
click at [70, 133] on div "SiteCrawler" at bounding box center [66, 135] width 43 height 12
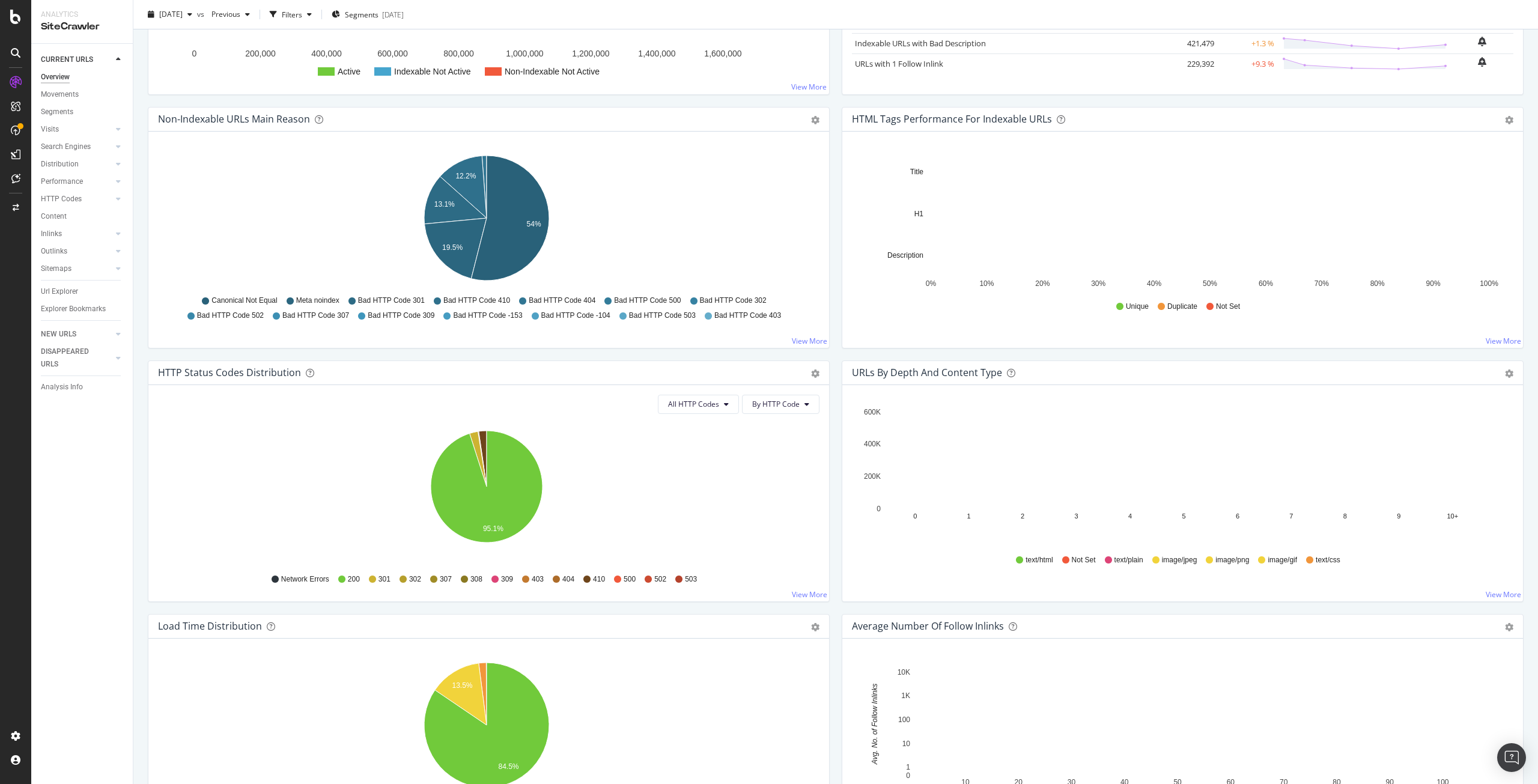
scroll to position [180, 0]
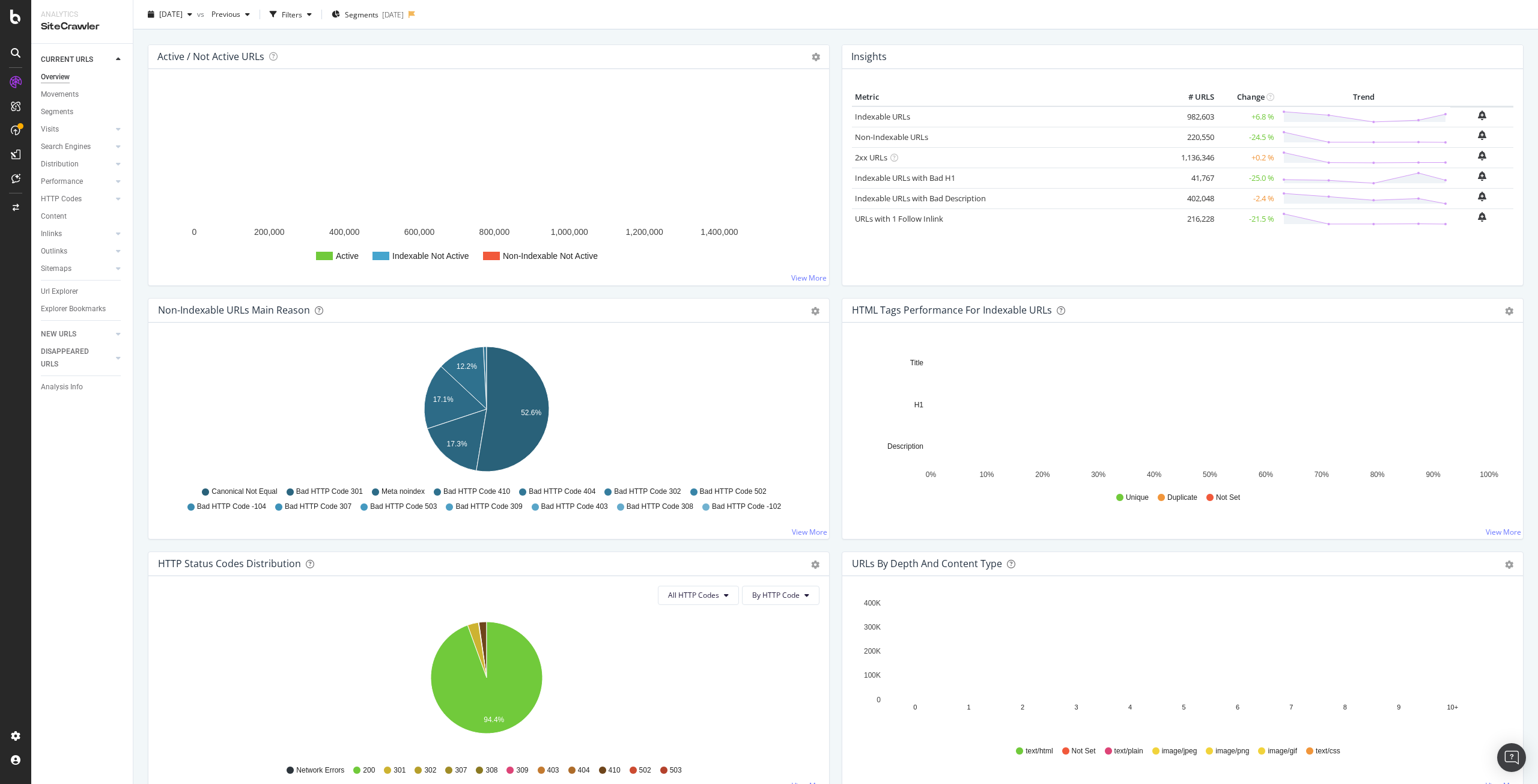
scroll to position [180, 0]
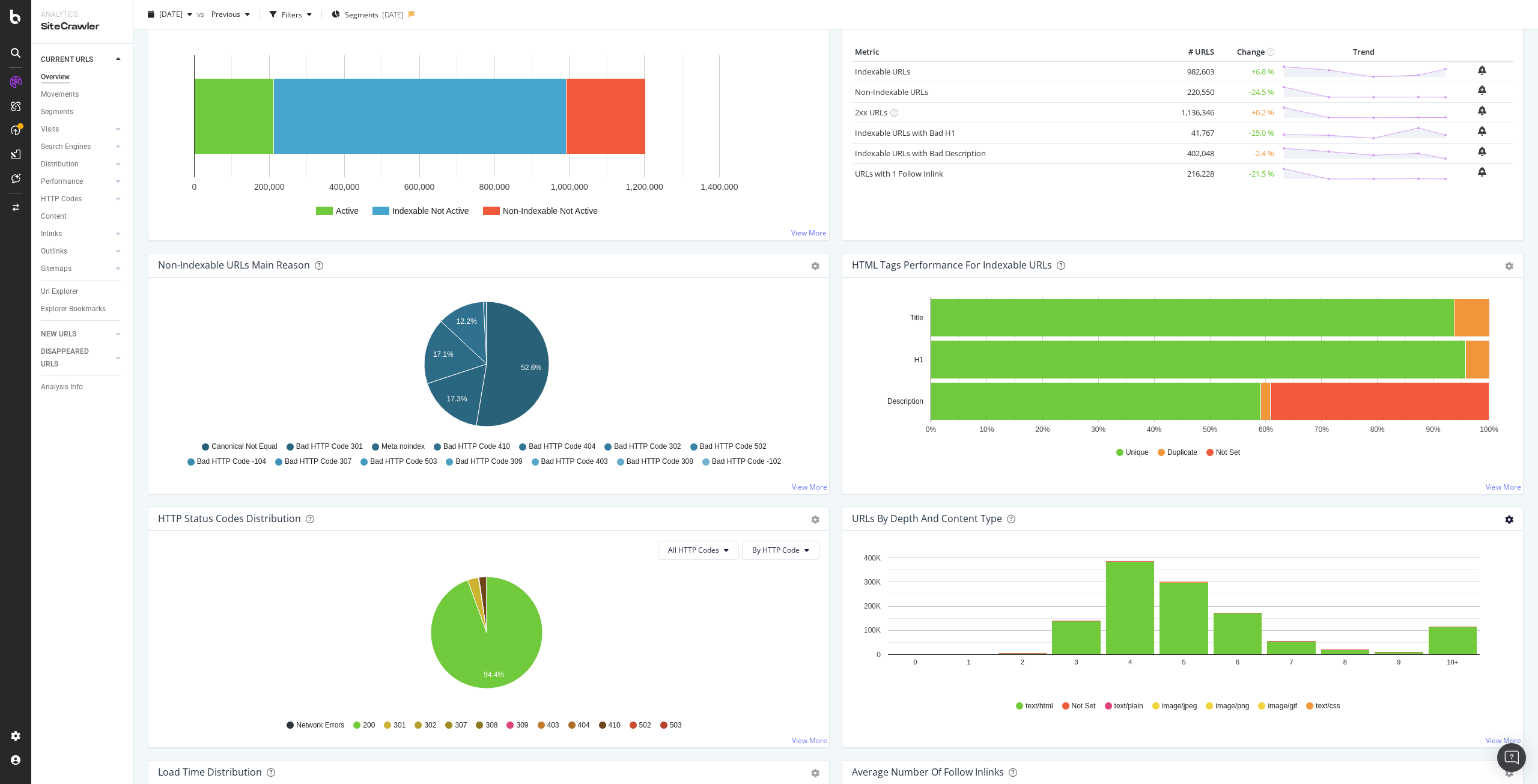
click at [1505, 520] on icon "gear" at bounding box center [1509, 520] width 9 height 9
click at [1419, 494] on div "HTML Tags Performance for Indexable URLs Bar Bar (by Percentage) Table Export a…" at bounding box center [1183, 379] width 694 height 253
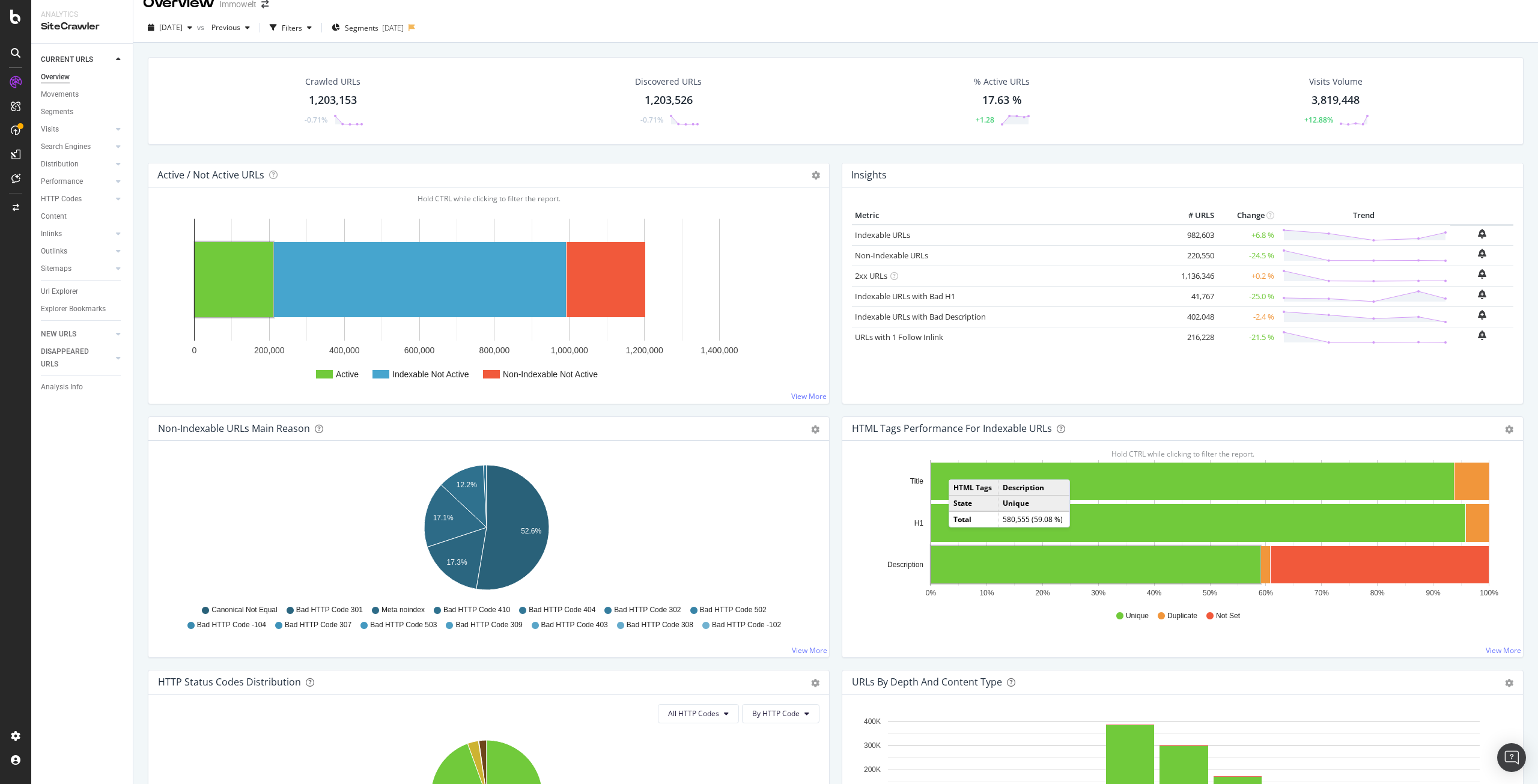
scroll to position [0, 0]
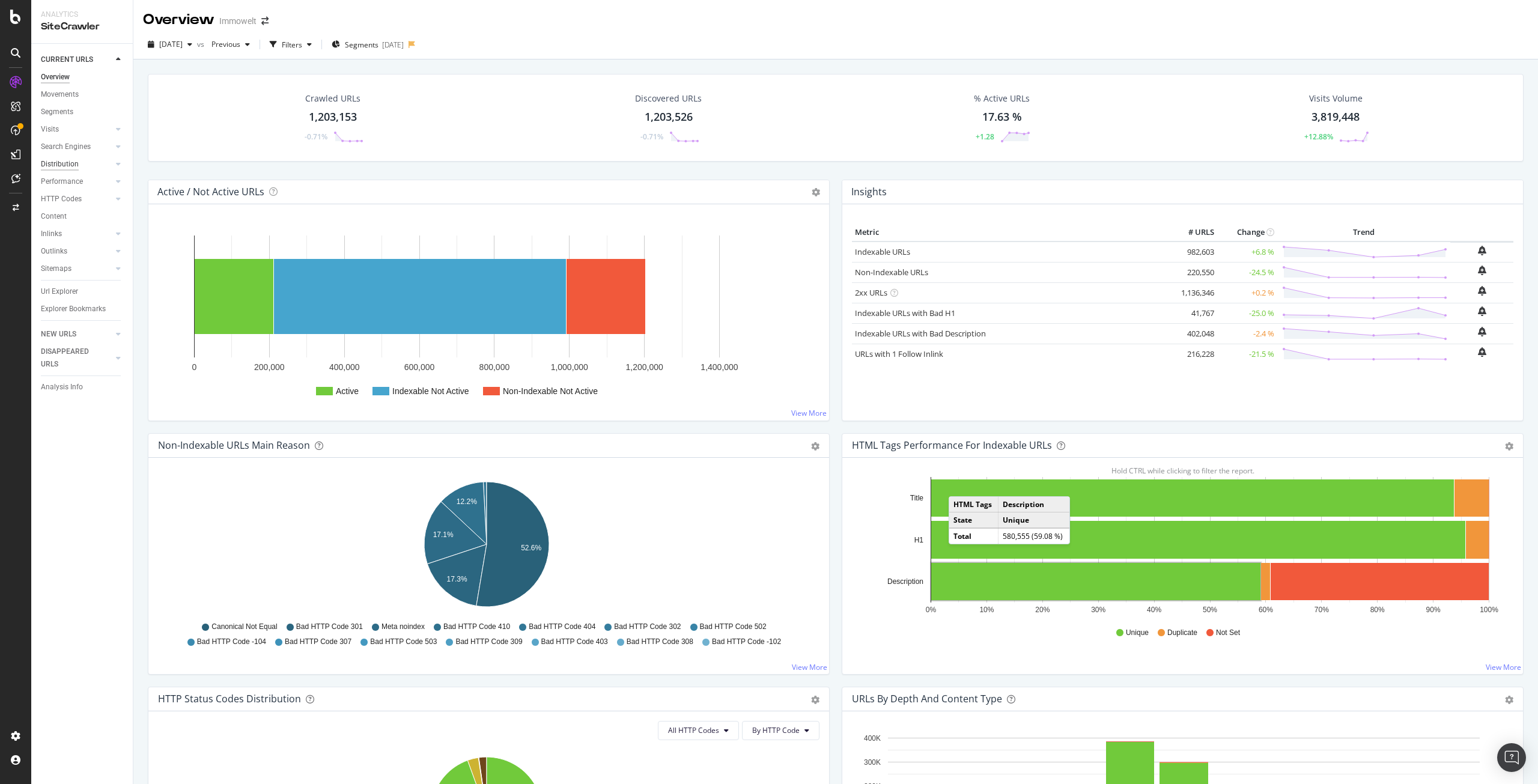
click at [64, 162] on div "Distribution" at bounding box center [60, 164] width 38 height 13
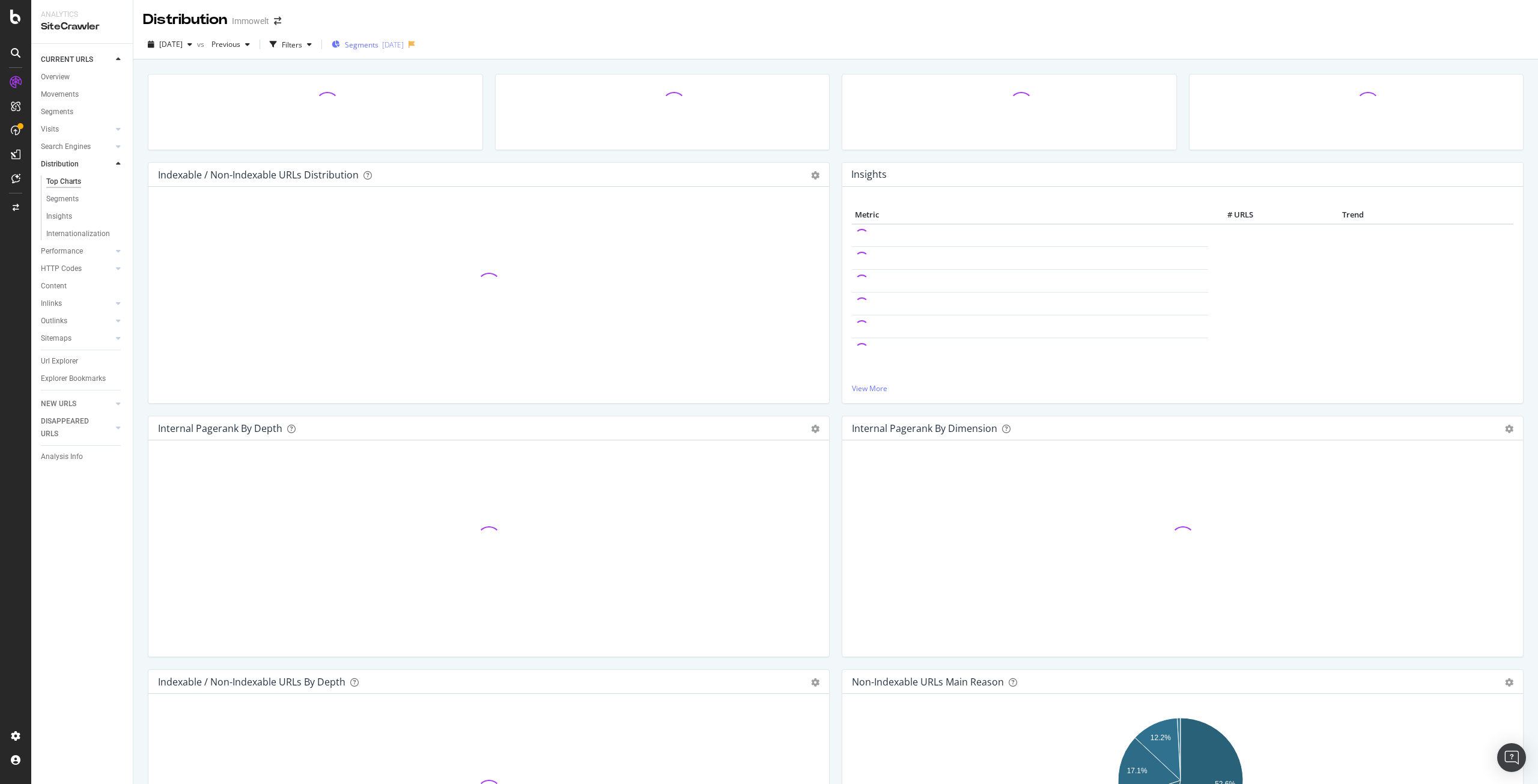
click at [378, 41] on span "Segments" at bounding box center [361, 44] width 33 height 10
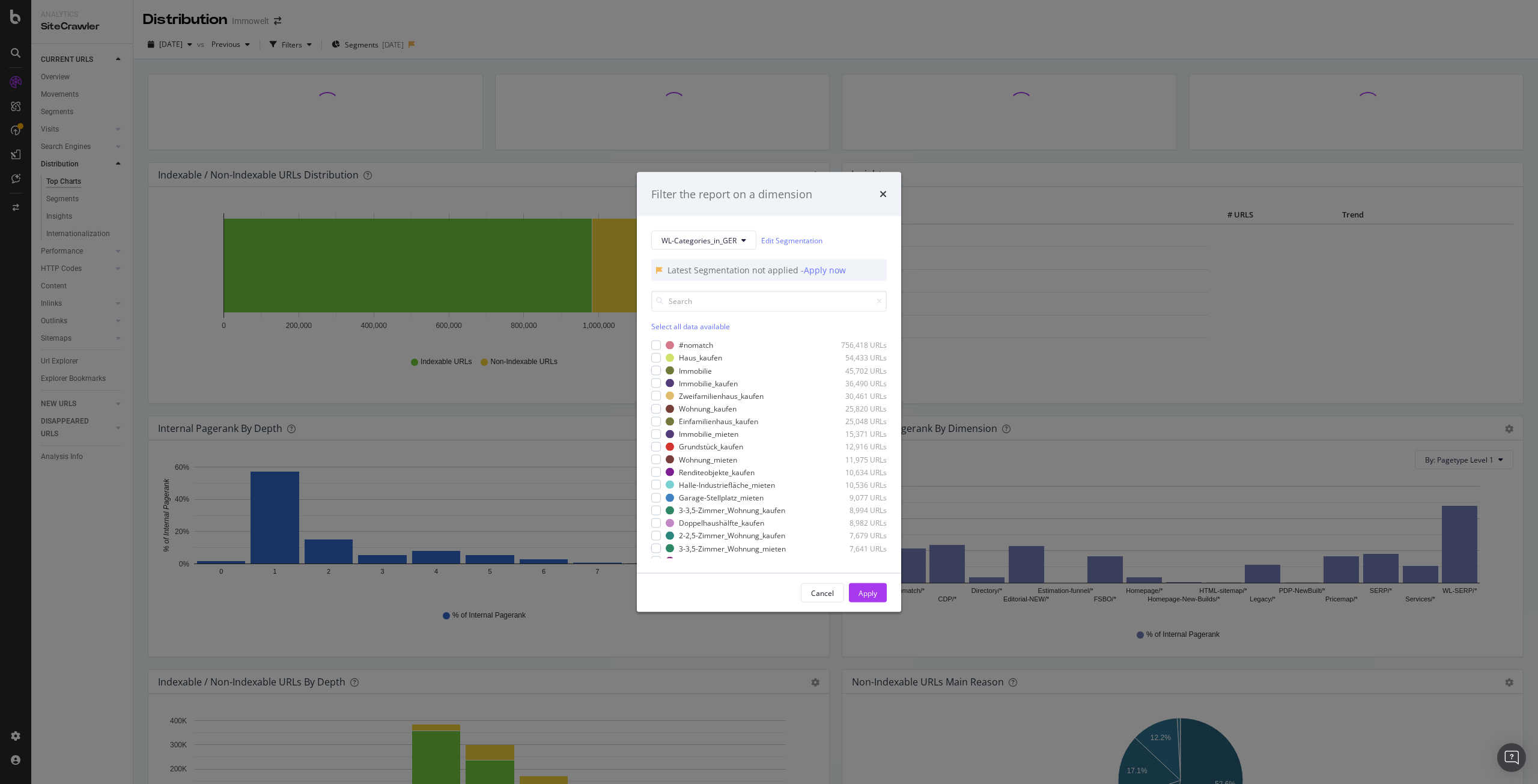
click at [765, 46] on div "Filter the report on a dimension WL-Categories_in_GER Edit Segmentation Latest …" at bounding box center [769, 392] width 1538 height 784
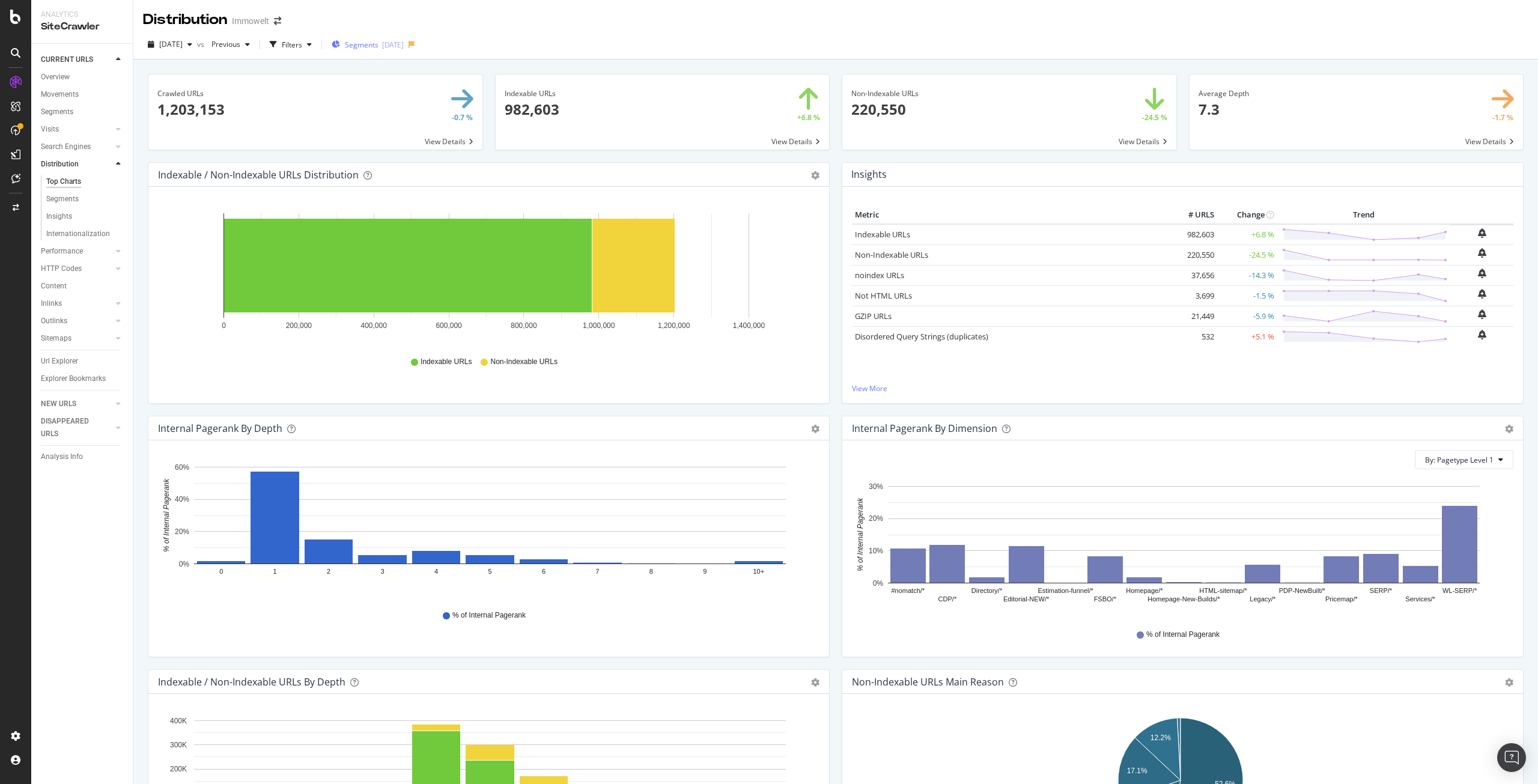
click at [374, 43] on span "Segments" at bounding box center [361, 44] width 33 height 10
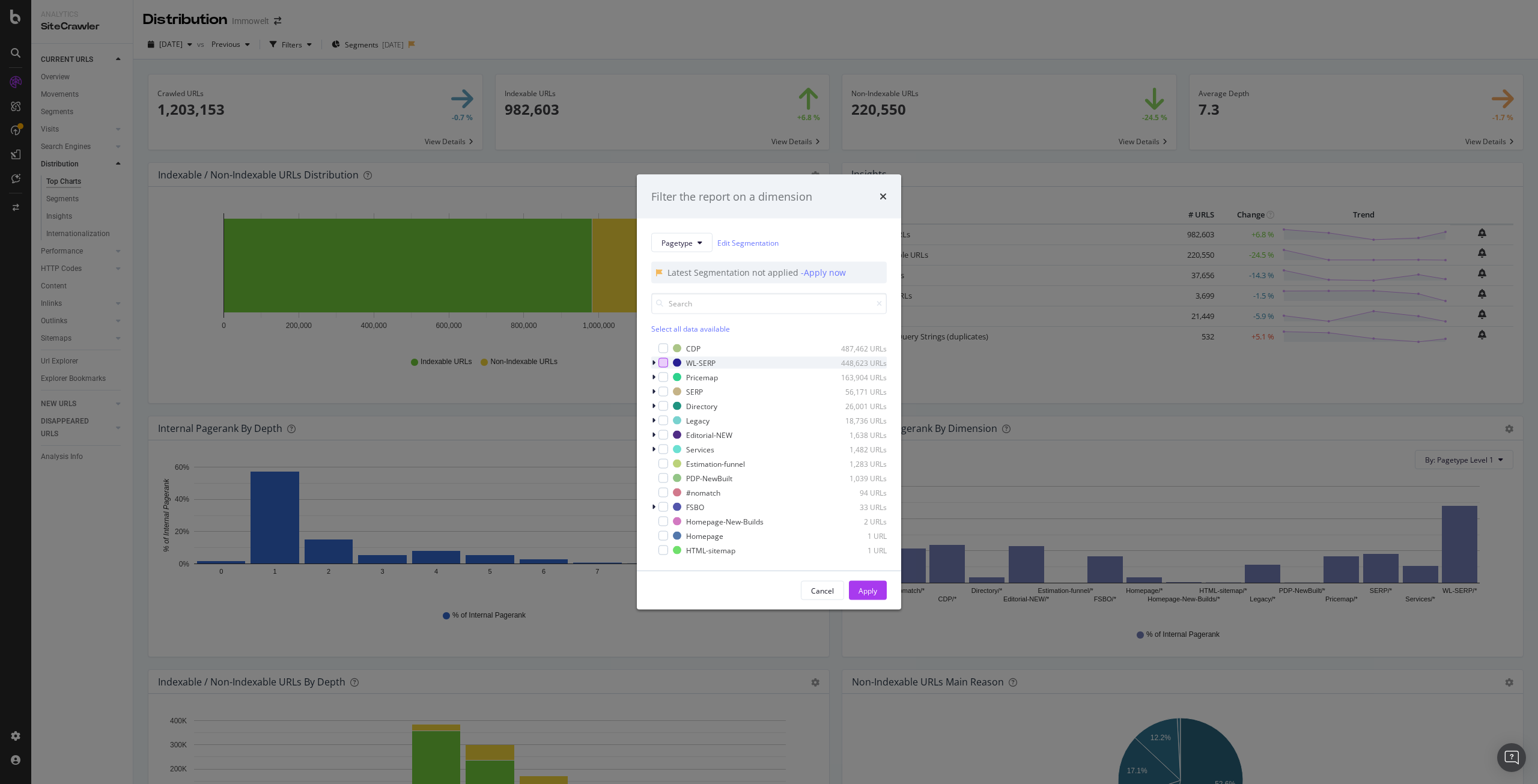
click at [662, 366] on div "modal" at bounding box center [663, 363] width 10 height 10
click at [858, 591] on div "Apply" at bounding box center [867, 590] width 19 height 10
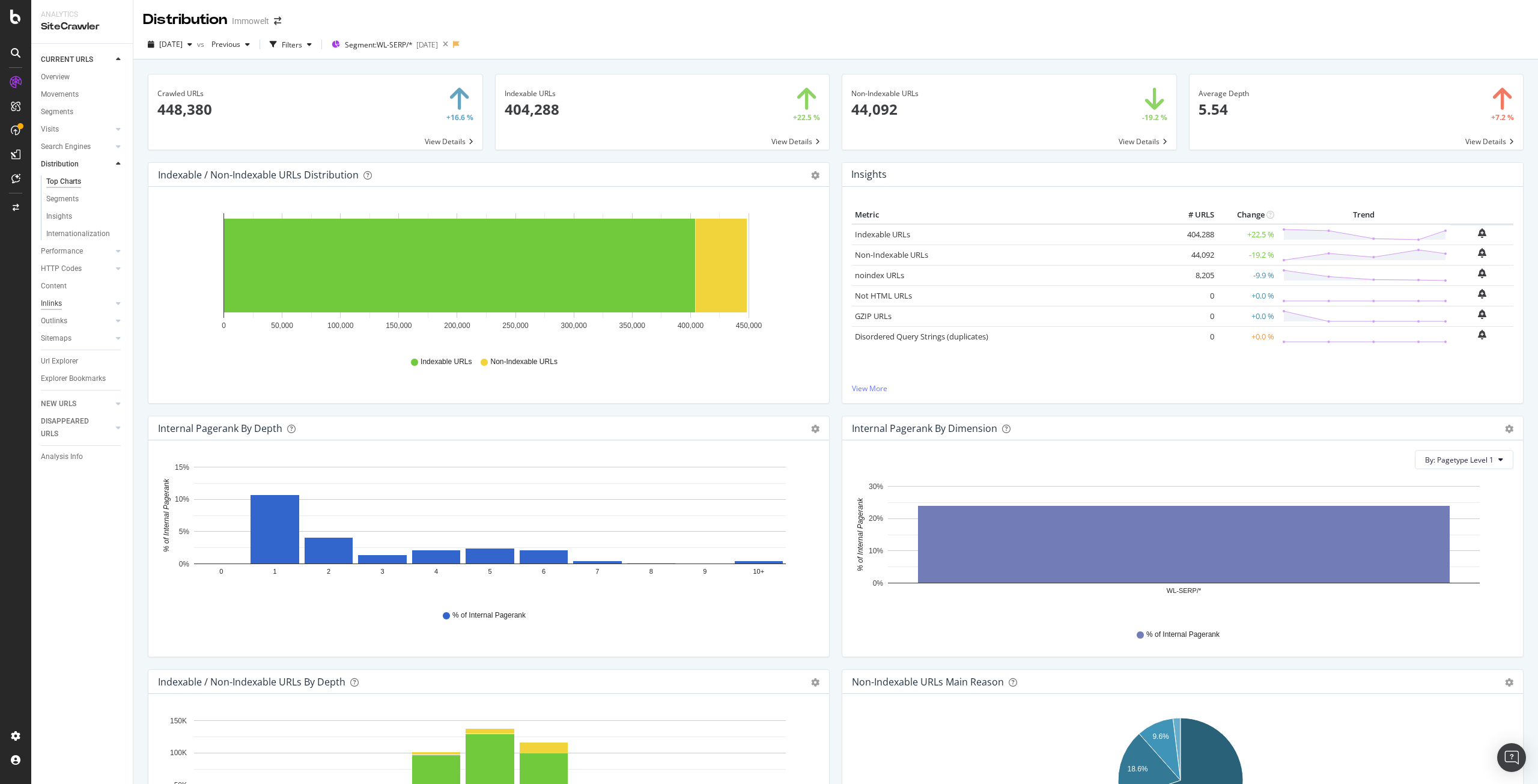
click at [61, 302] on div "Inlinks" at bounding box center [51, 304] width 21 height 13
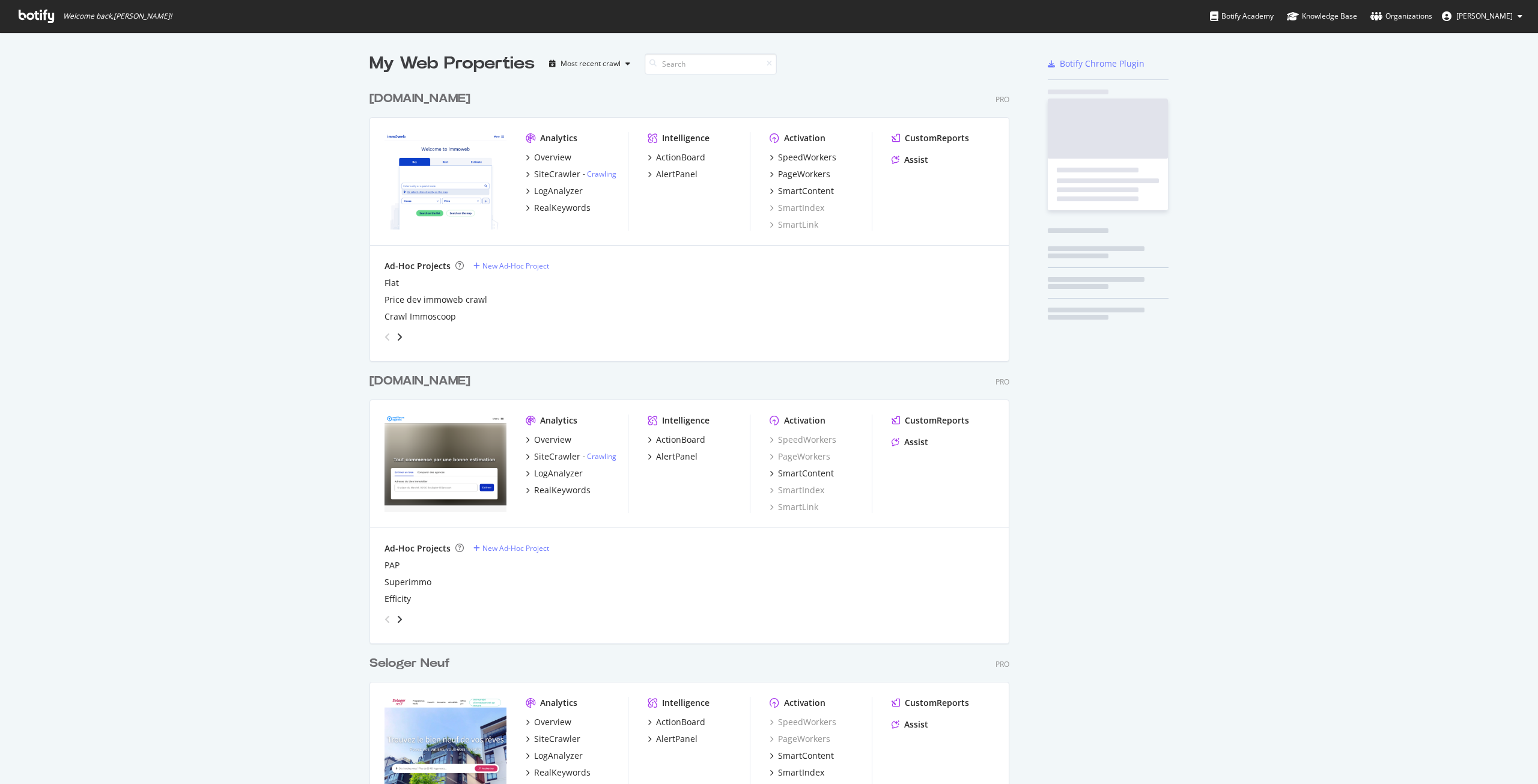
scroll to position [3393, 640]
